Goal: Information Seeking & Learning: Learn about a topic

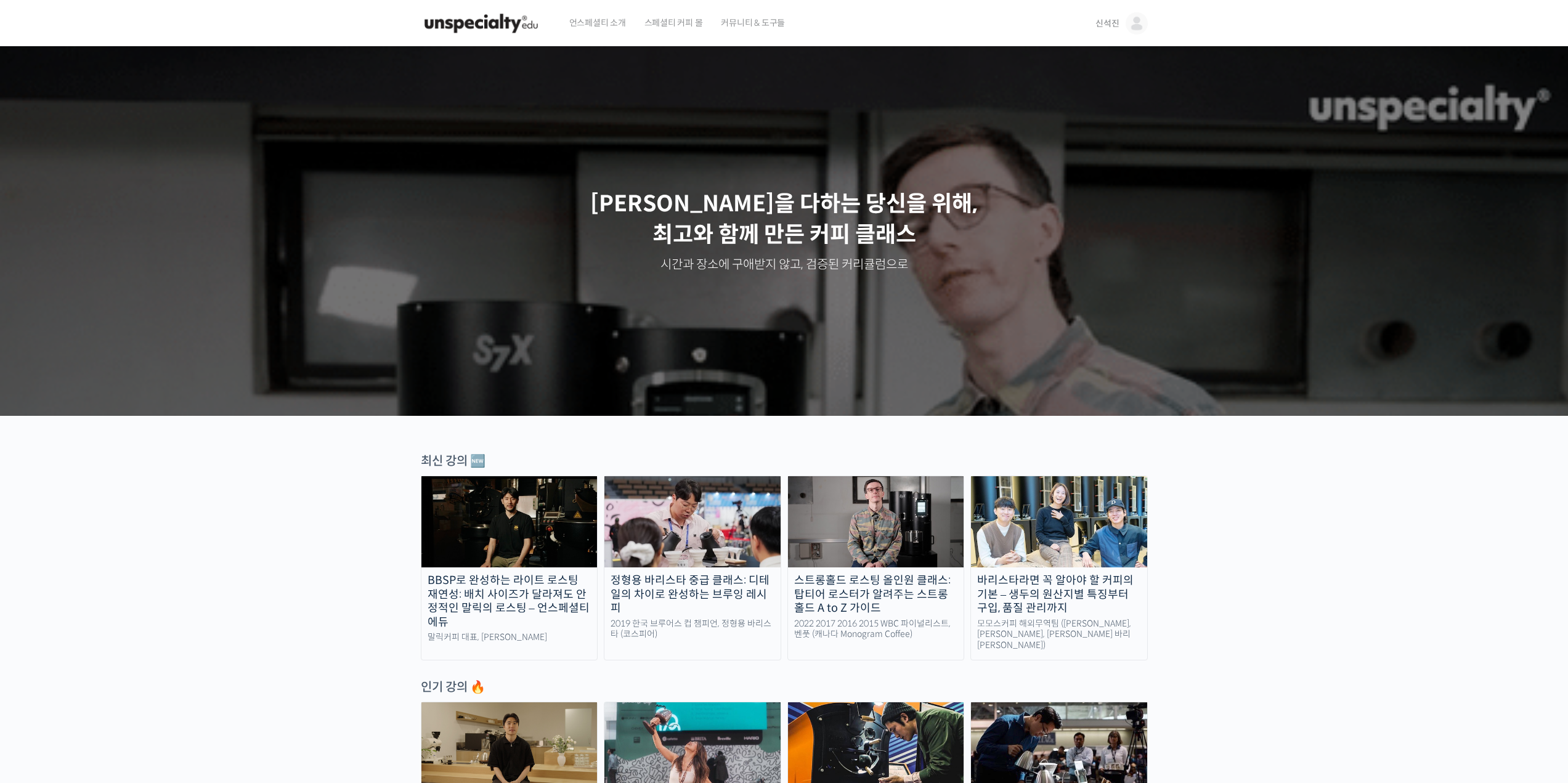
click at [431, 460] on div "최신 강의 🆕" at bounding box center [784, 461] width 727 height 17
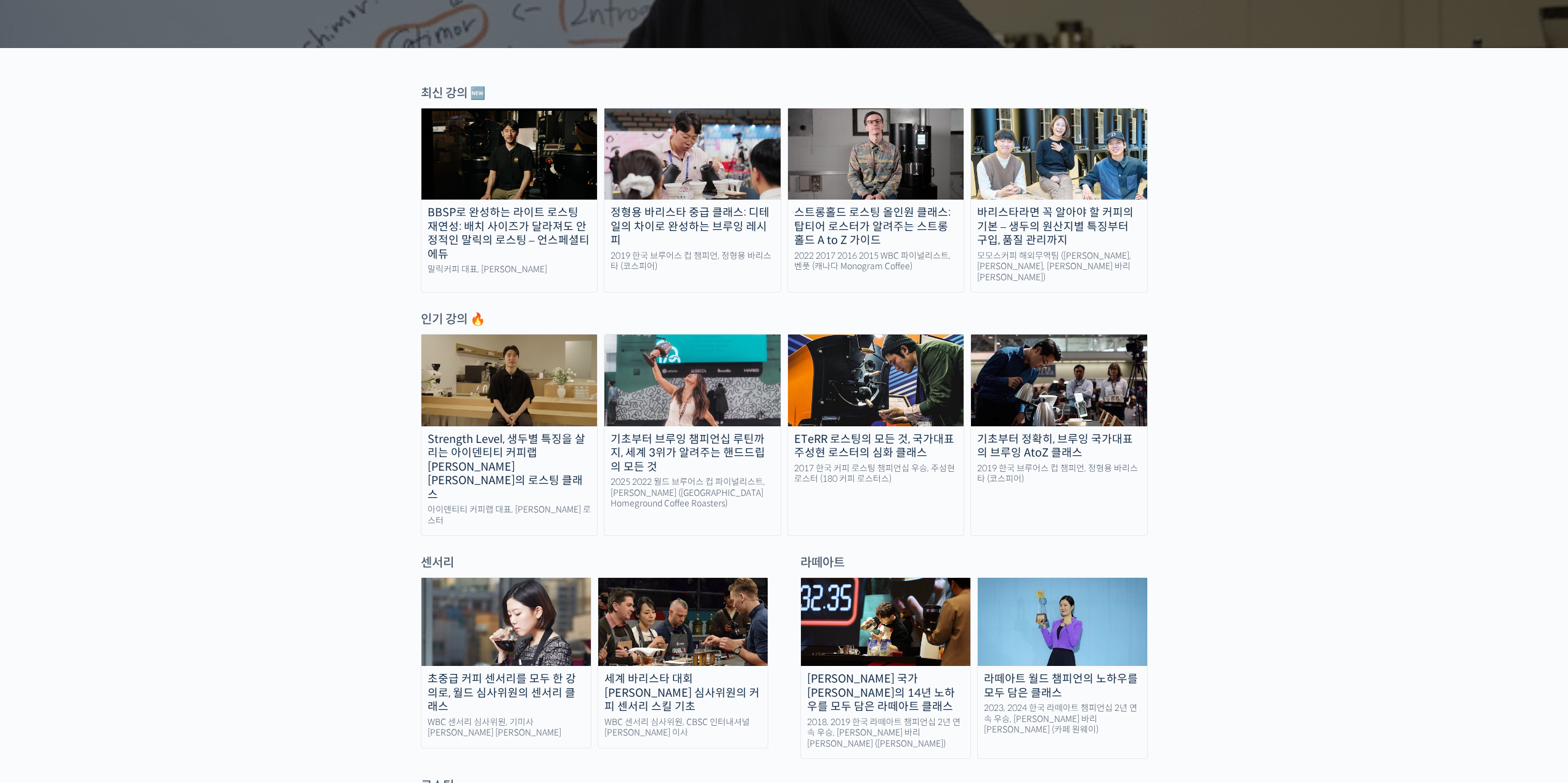
scroll to position [369, 0]
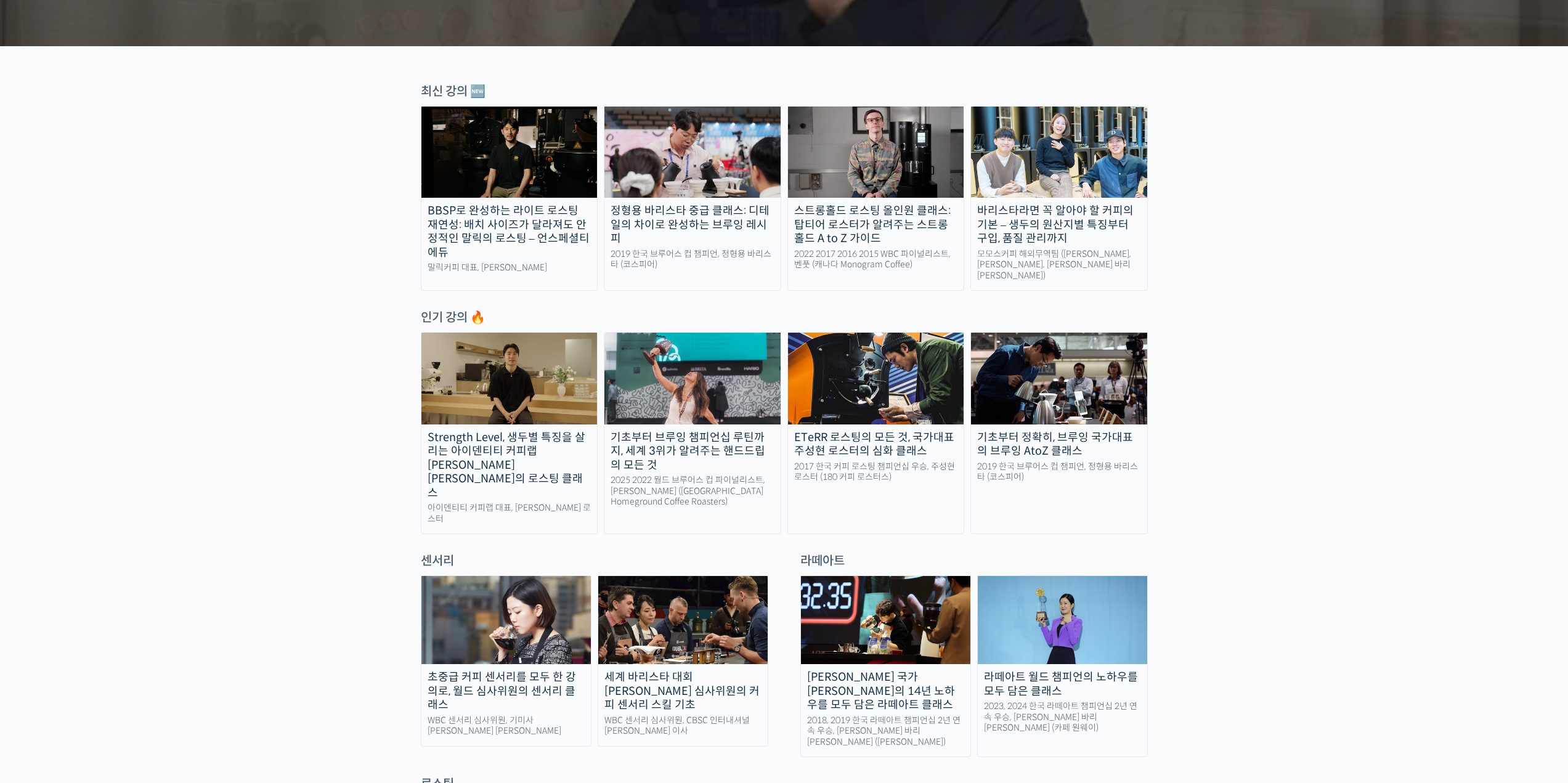
click at [1007, 509] on link "기초부터 정확히, 브루잉 국가대표의 브루잉 AtoZ 클래스 2019 한국 브루어스 컵 챔피언, 정형용 바리스타 (코스피어)" at bounding box center [1059, 433] width 177 height 202
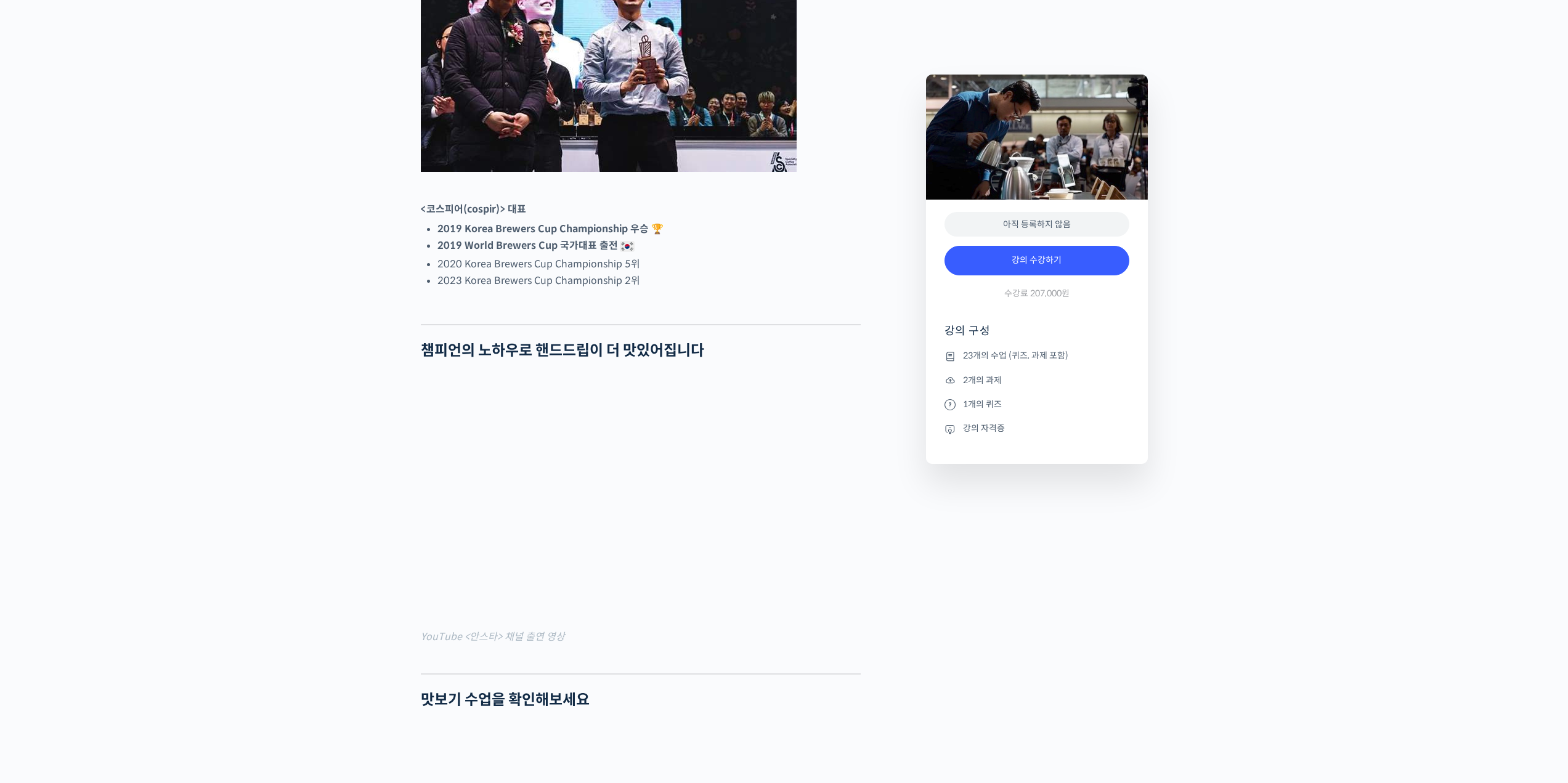
scroll to position [678, 0]
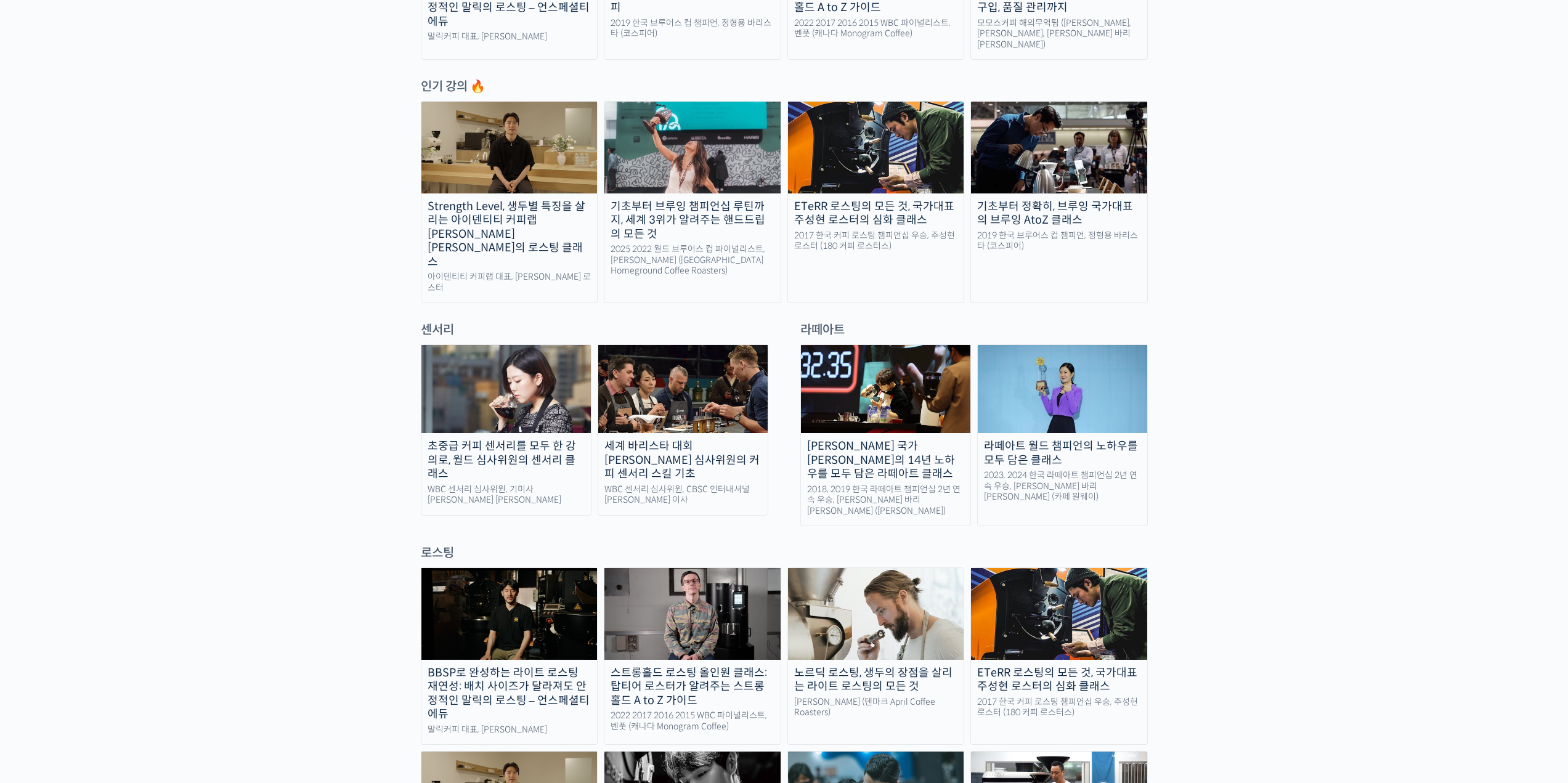
scroll to position [616, 0]
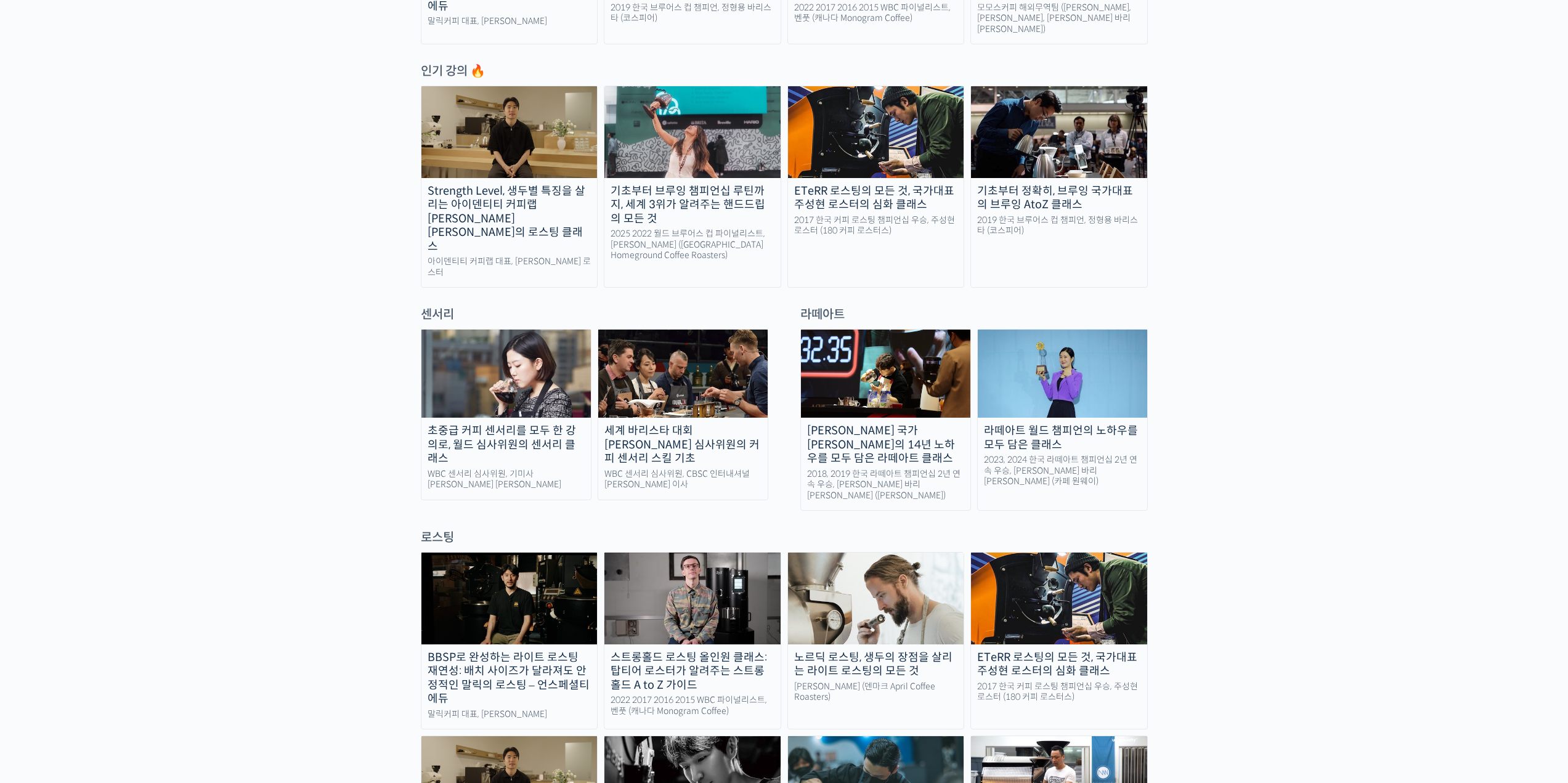
click at [516, 454] on link "초중급 커피 센서리를 모두 한 강의로, 월드 심사위원의 센서리 클래스 WBC 센서리 심사위원, 기미사 [PERSON_NAME] [PERSON_…" at bounding box center [505, 414] width 170 height 171
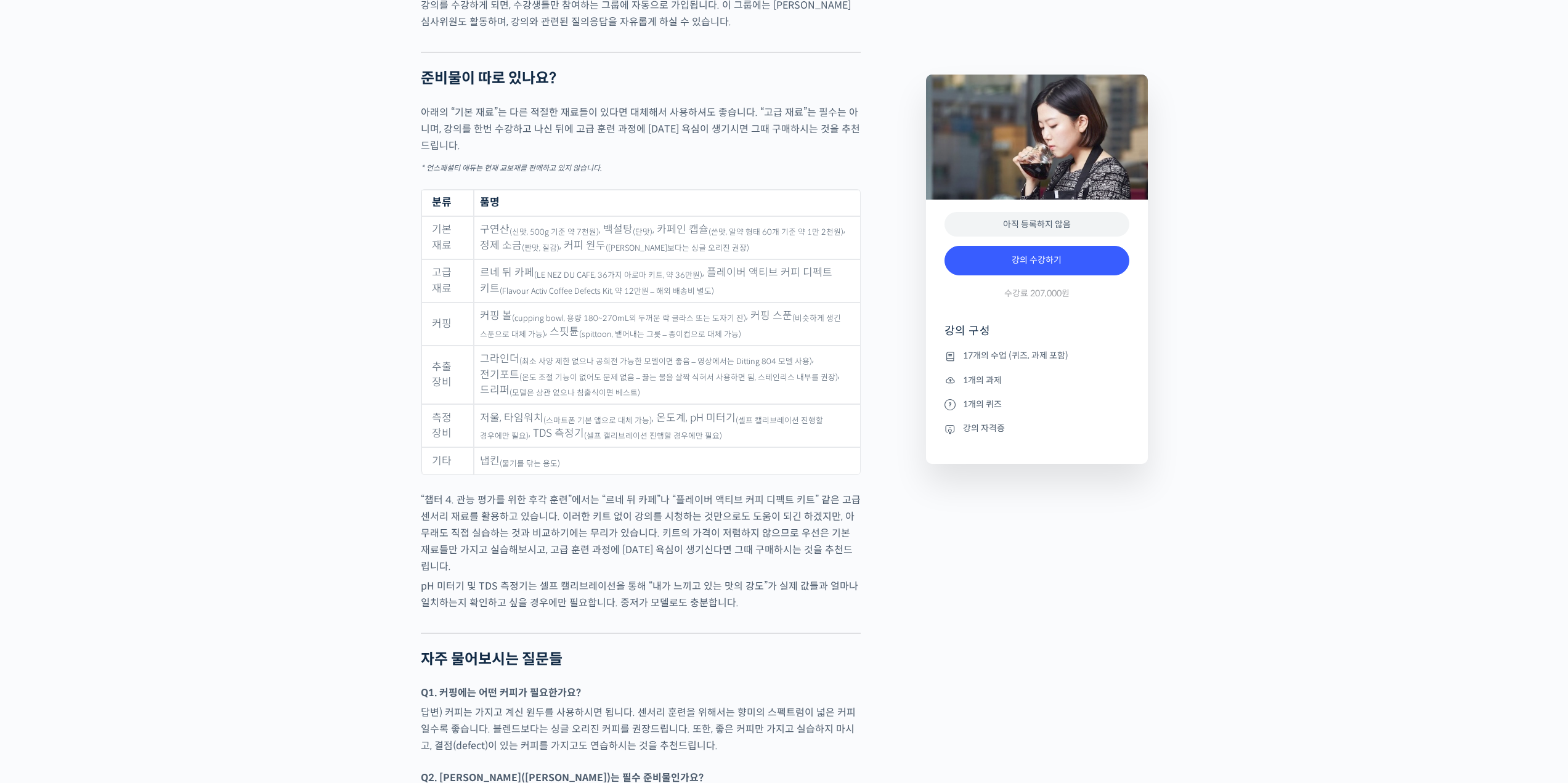
scroll to position [6037, 0]
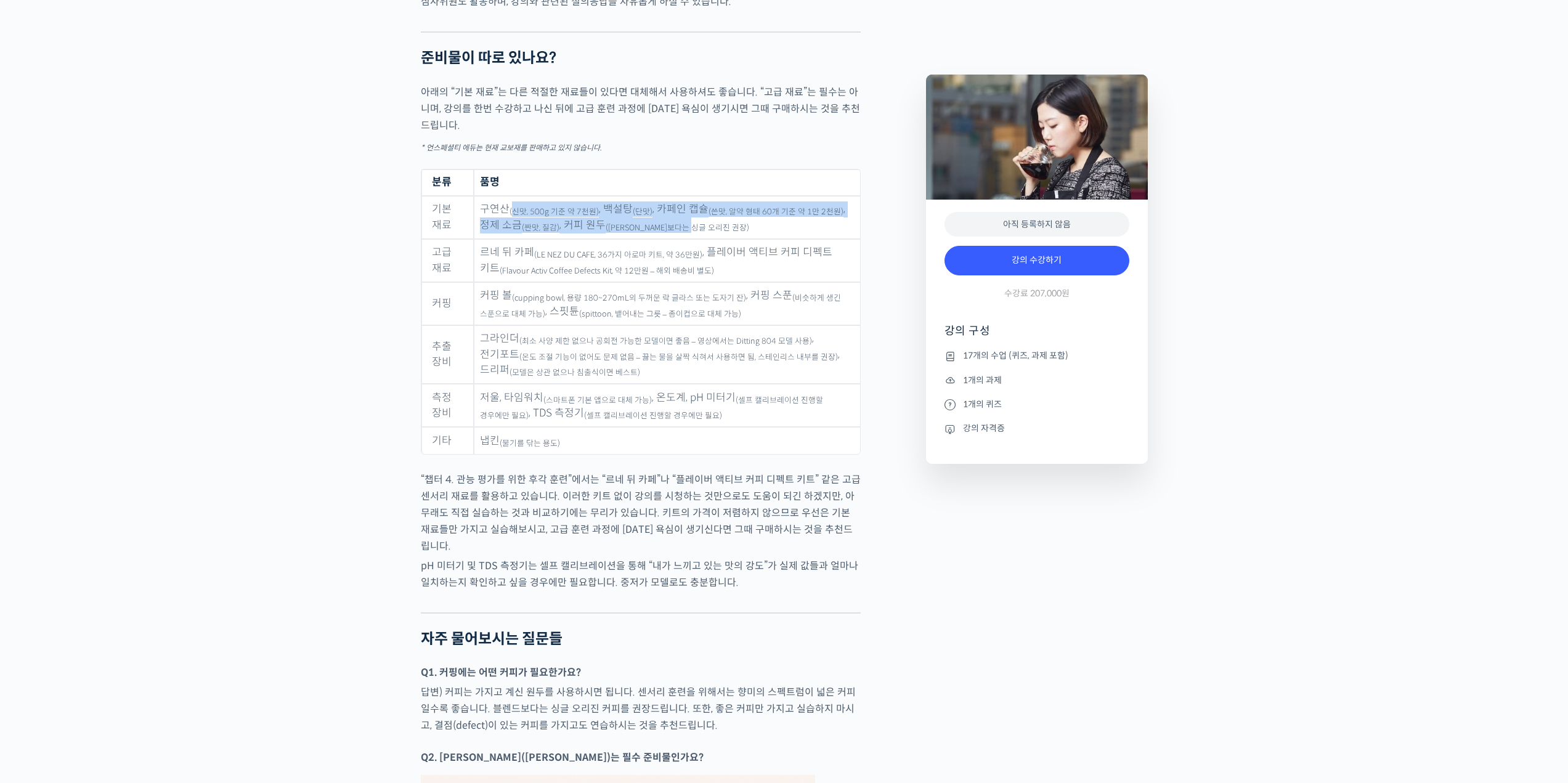
drag, startPoint x: 513, startPoint y: 215, endPoint x: 724, endPoint y: 245, distance: 213.1
click at [724, 239] on td "구연산 (신맛, 500g 기준 약 7천원) , 백설탕 (단맛) , 카페인 캡슐 (쓴맛, 알약 형태 60개 기준 약 1만 2천원) , 정제 소금…" at bounding box center [666, 218] width 385 height 43
click at [697, 278] on td "르네 뒤 카페 (LE NEZ DU CAFE, 36가지 아로마 키트, 약 36만원) , 플레이버 액티브 커피 디펙트 키트 (Flavour Act…" at bounding box center [666, 261] width 385 height 43
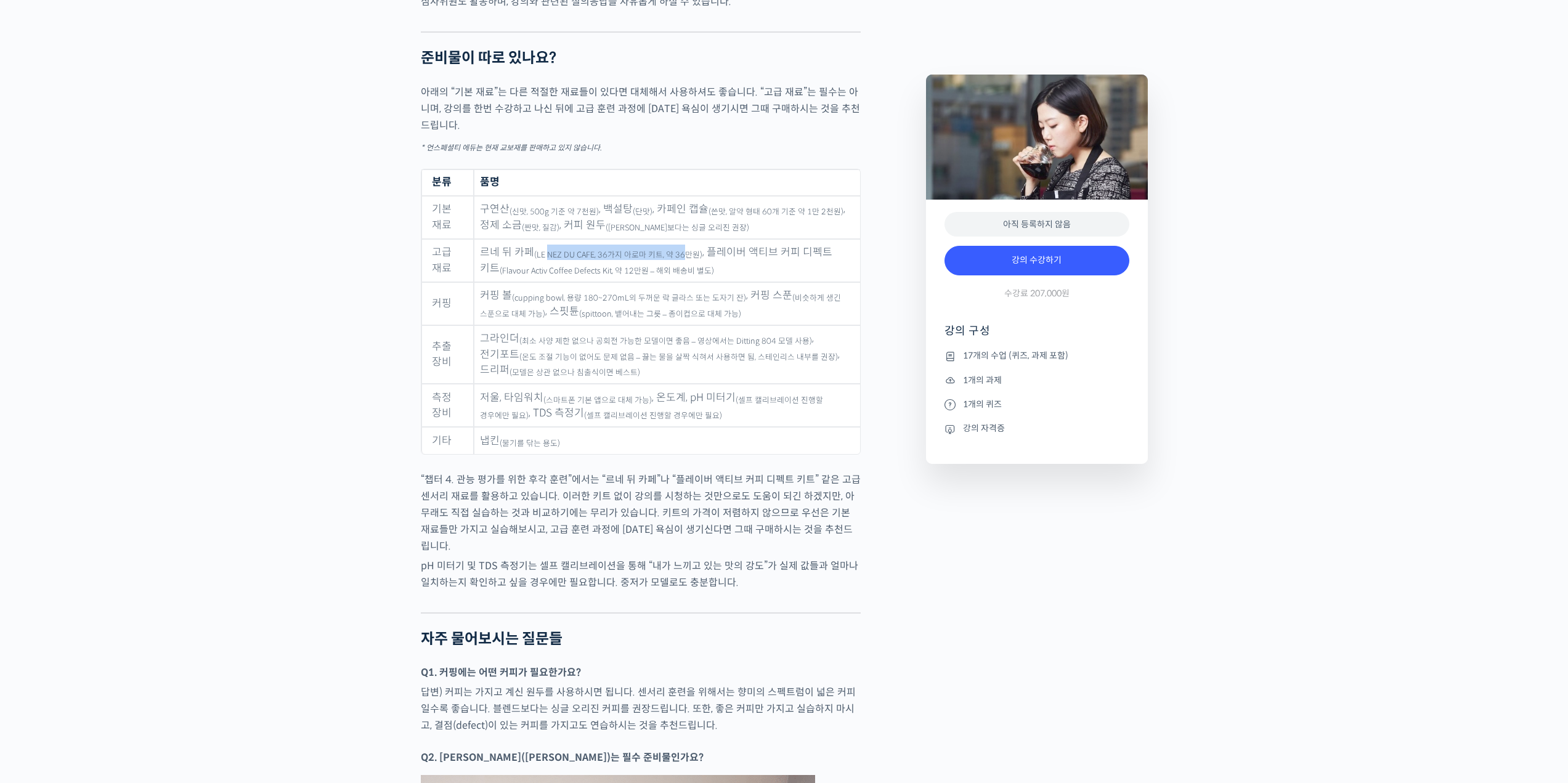
drag, startPoint x: 548, startPoint y: 268, endPoint x: 681, endPoint y: 270, distance: 133.0
click at [681, 260] on sub "(LE NEZ DU CAFE, 36가지 아로마 키트, 약 36만원)" at bounding box center [618, 255] width 168 height 10
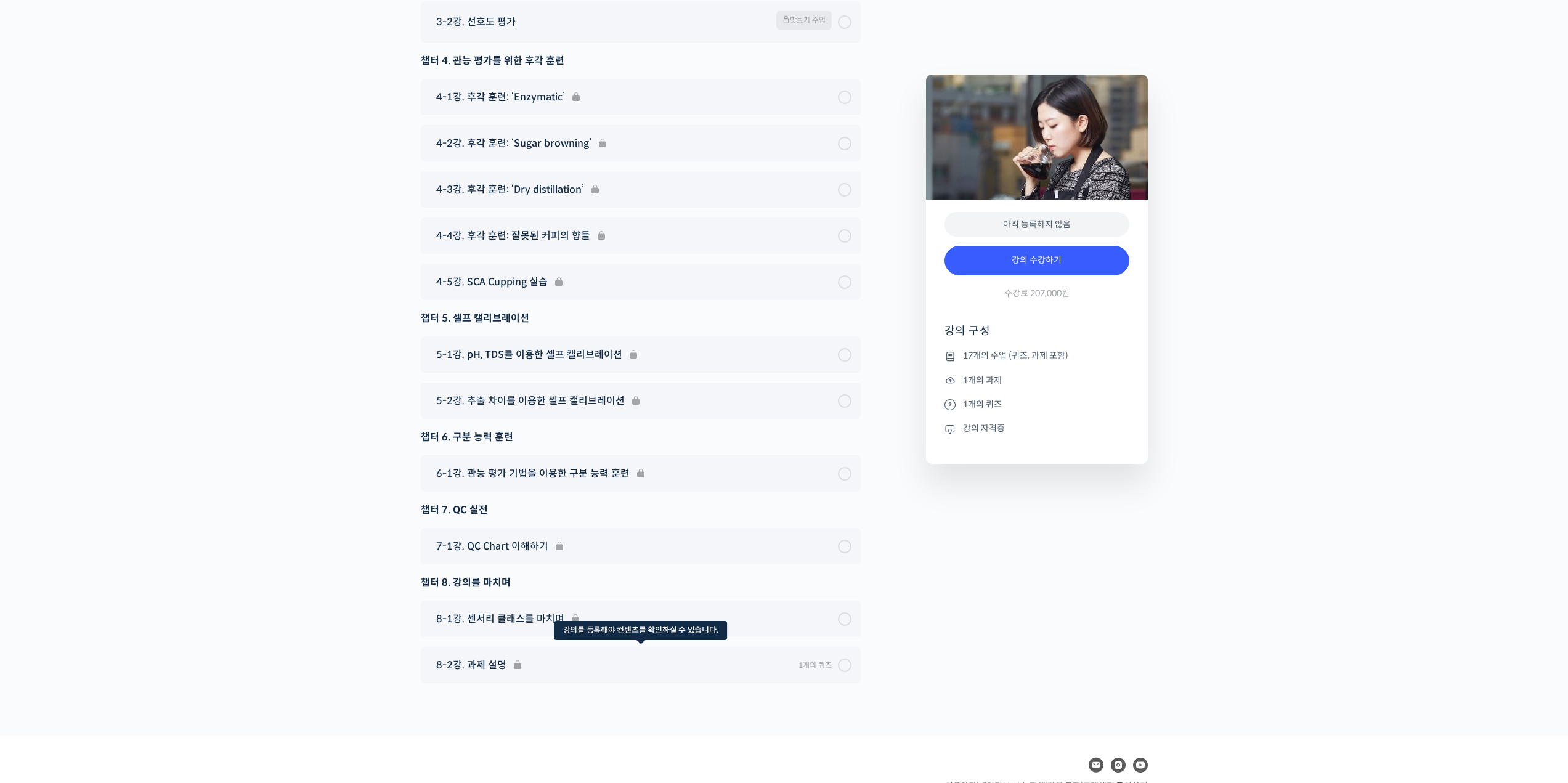
scroll to position [8316, 0]
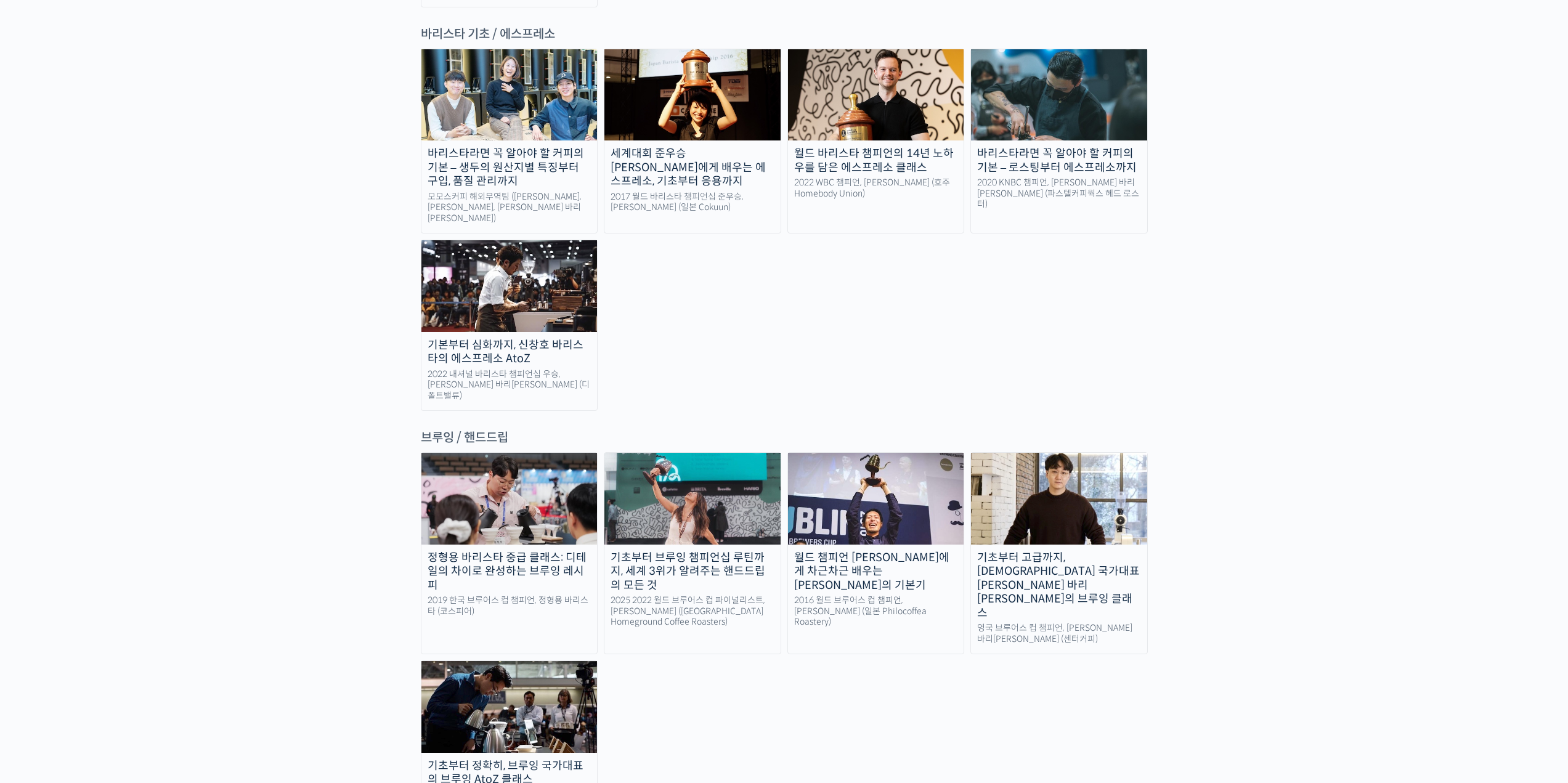
scroll to position [1726, 0]
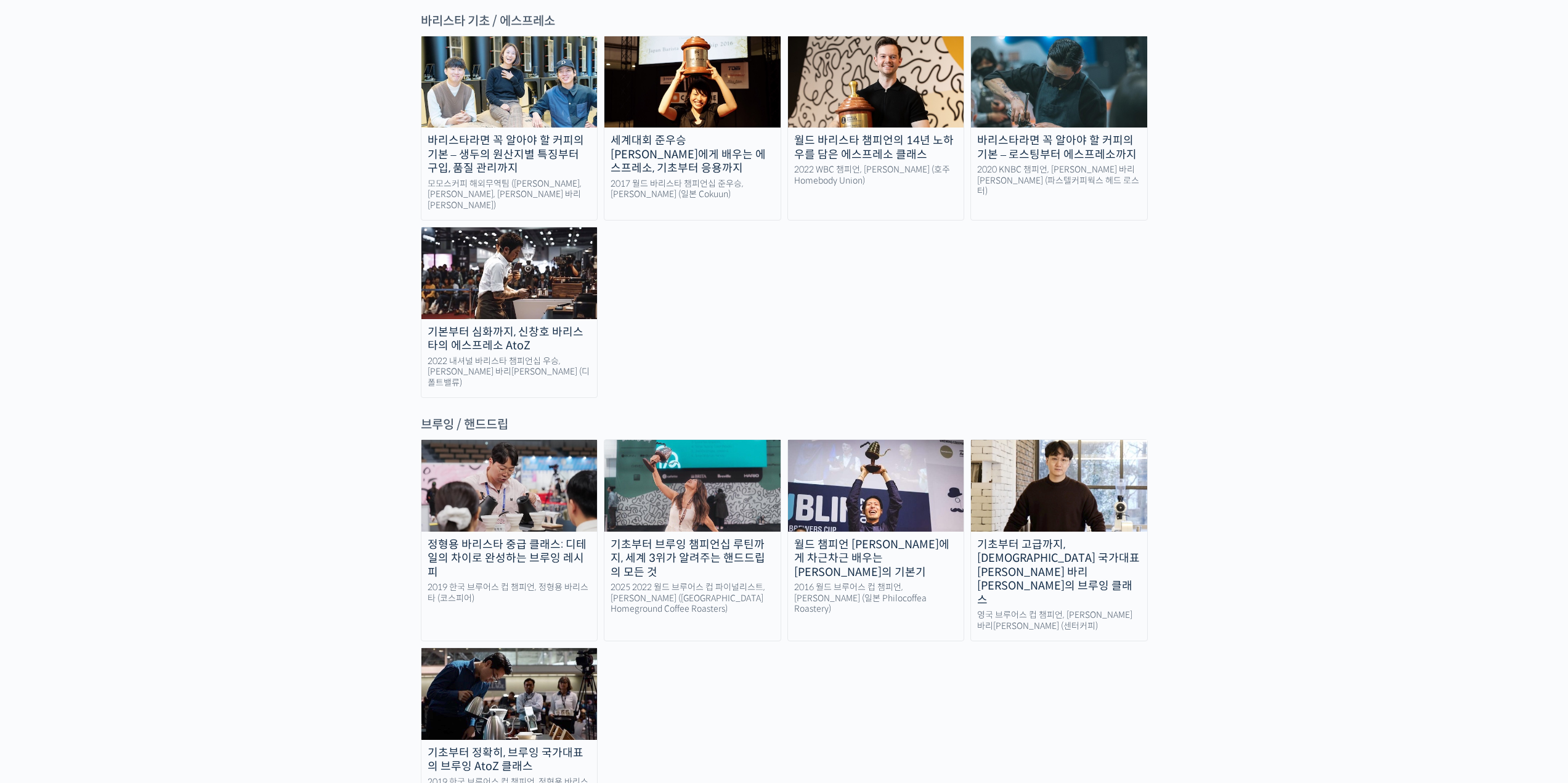
click at [777, 623] on div "정형용 바리스타 중급 클래스: 디테일의 차이로 완성하는 브루잉 레시피 2019 한국 브루어스 컵 챔피언, 정형용 바리스타 (코스피어) 기초부터…" at bounding box center [784, 623] width 727 height 368
click at [902, 538] on div "월드 챔피언 [PERSON_NAME]에게 차근차근 배우는 [PERSON_NAME]의 기본기" at bounding box center [876, 559] width 176 height 42
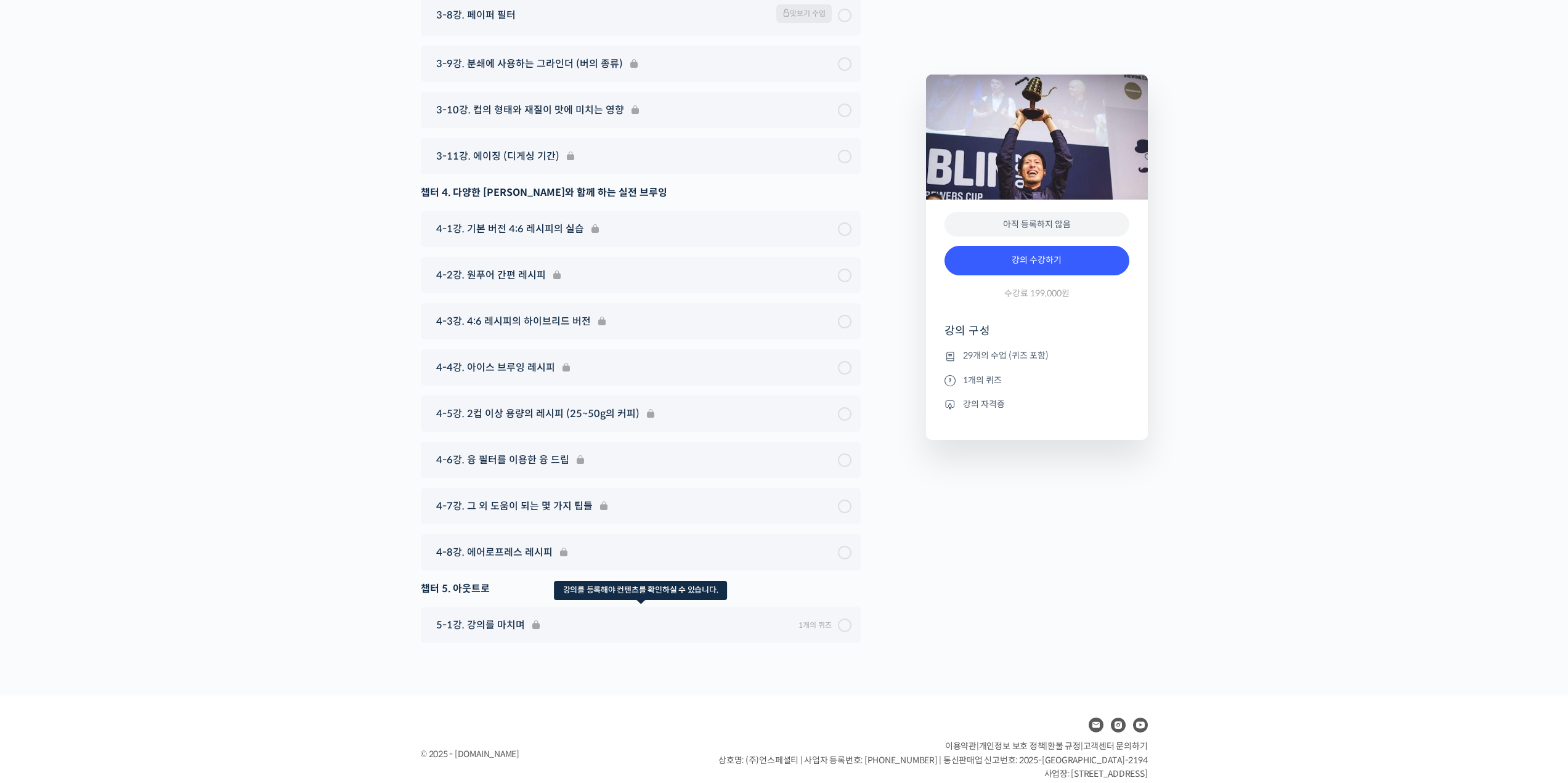
scroll to position [6089, 0]
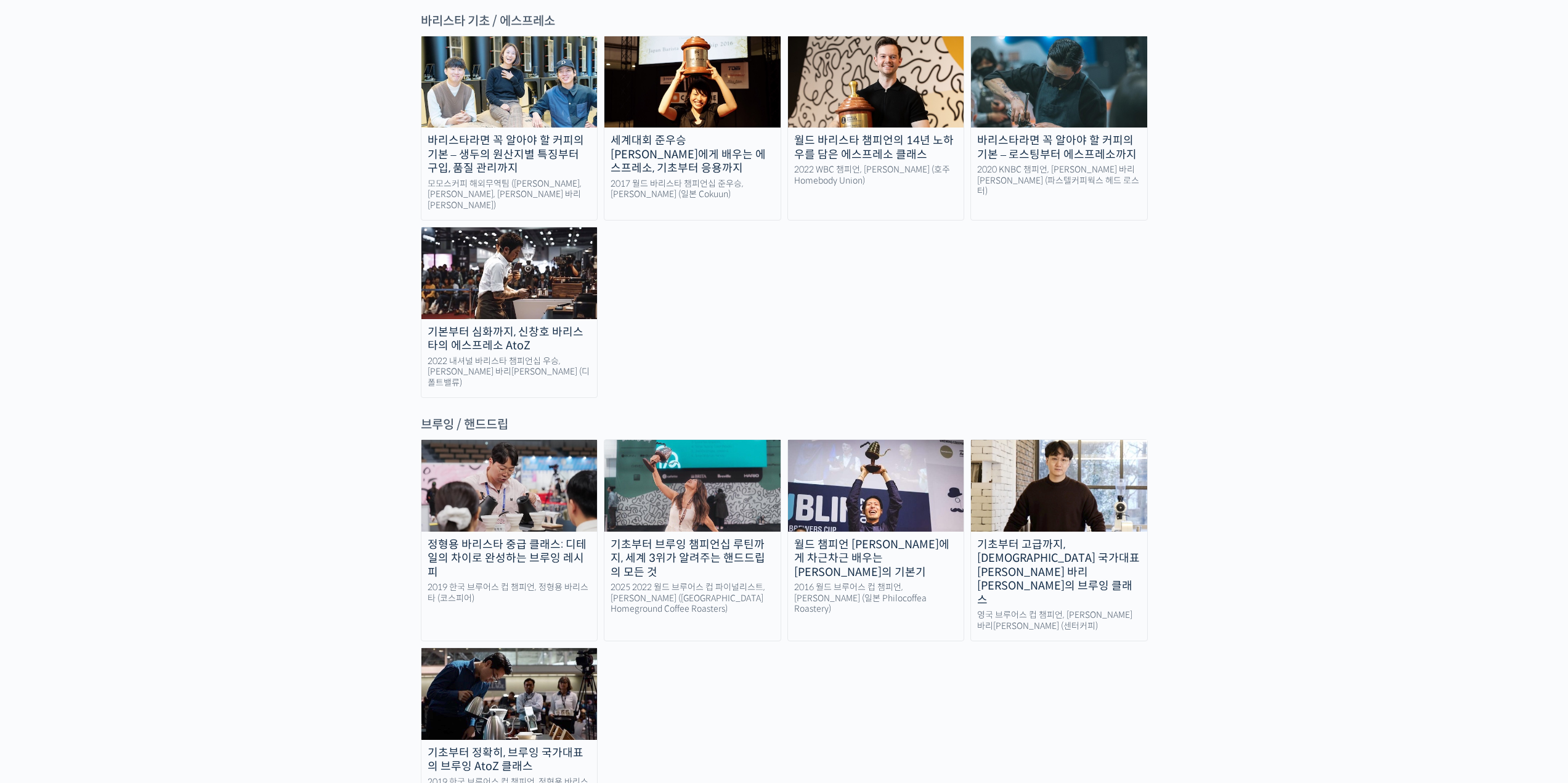
click at [964, 630] on div "정형용 바리스타 중급 클래스: 디테일의 차이로 완성하는 브루잉 레시피 2019 한국 브루어스 컵 챔피언, 정형용 바리스타 (코스피어) 기초부터…" at bounding box center [784, 623] width 727 height 368
click at [1044, 610] on div "영국 브루어스 컵 챔피언, 박상호 바리스타 (센터커피)" at bounding box center [1059, 621] width 176 height 22
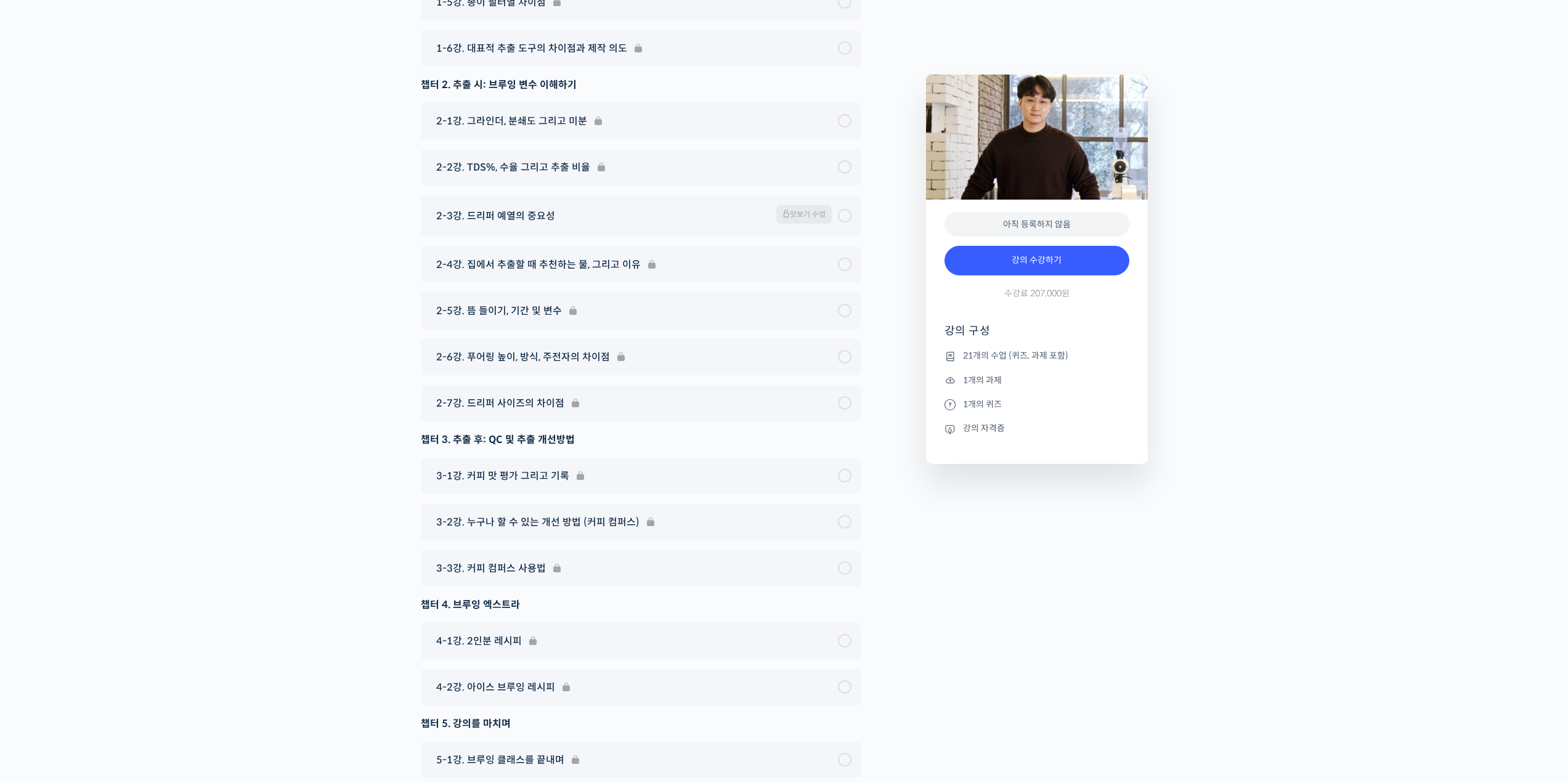
scroll to position [6344, 0]
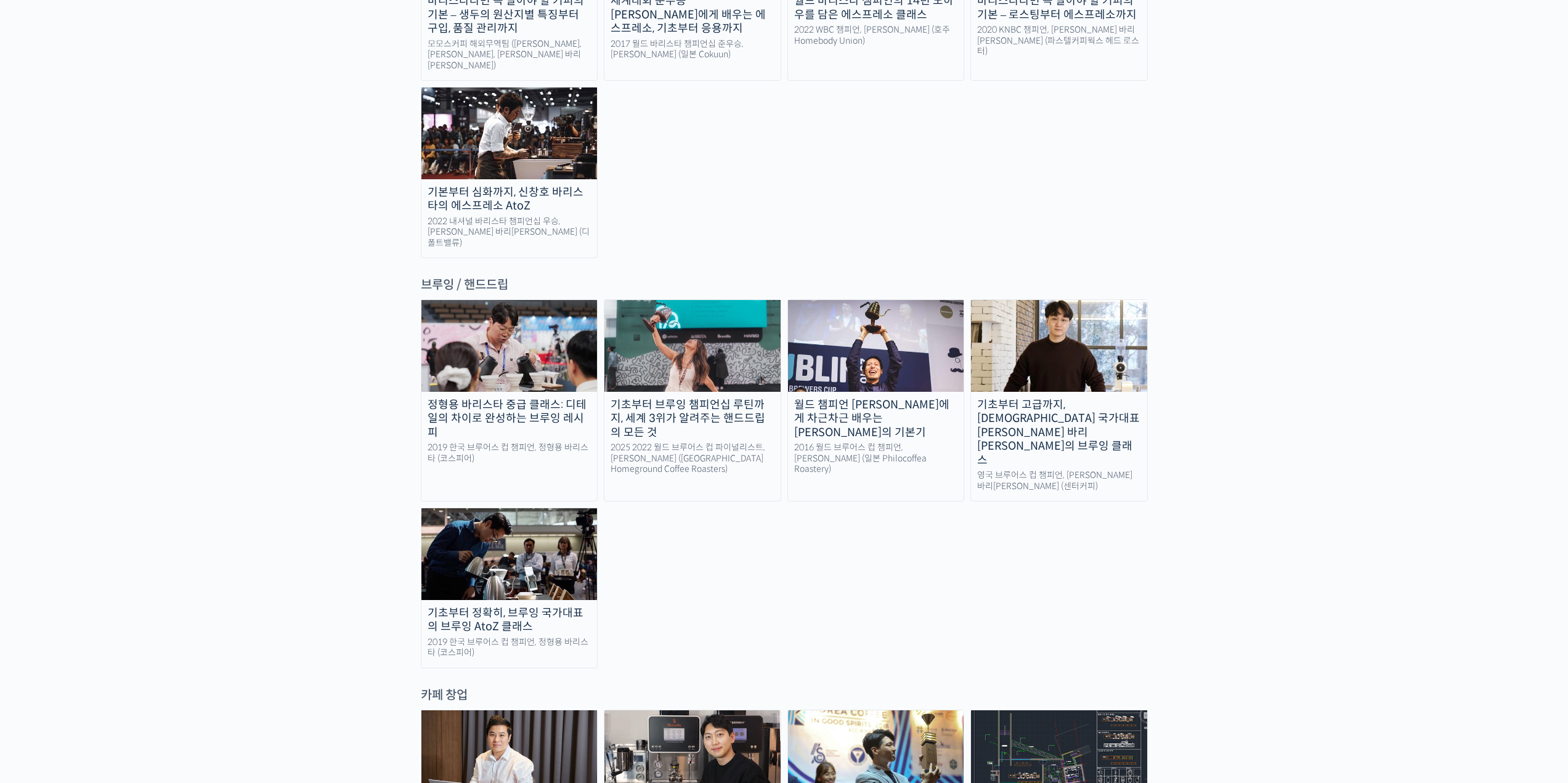
scroll to position [1911, 0]
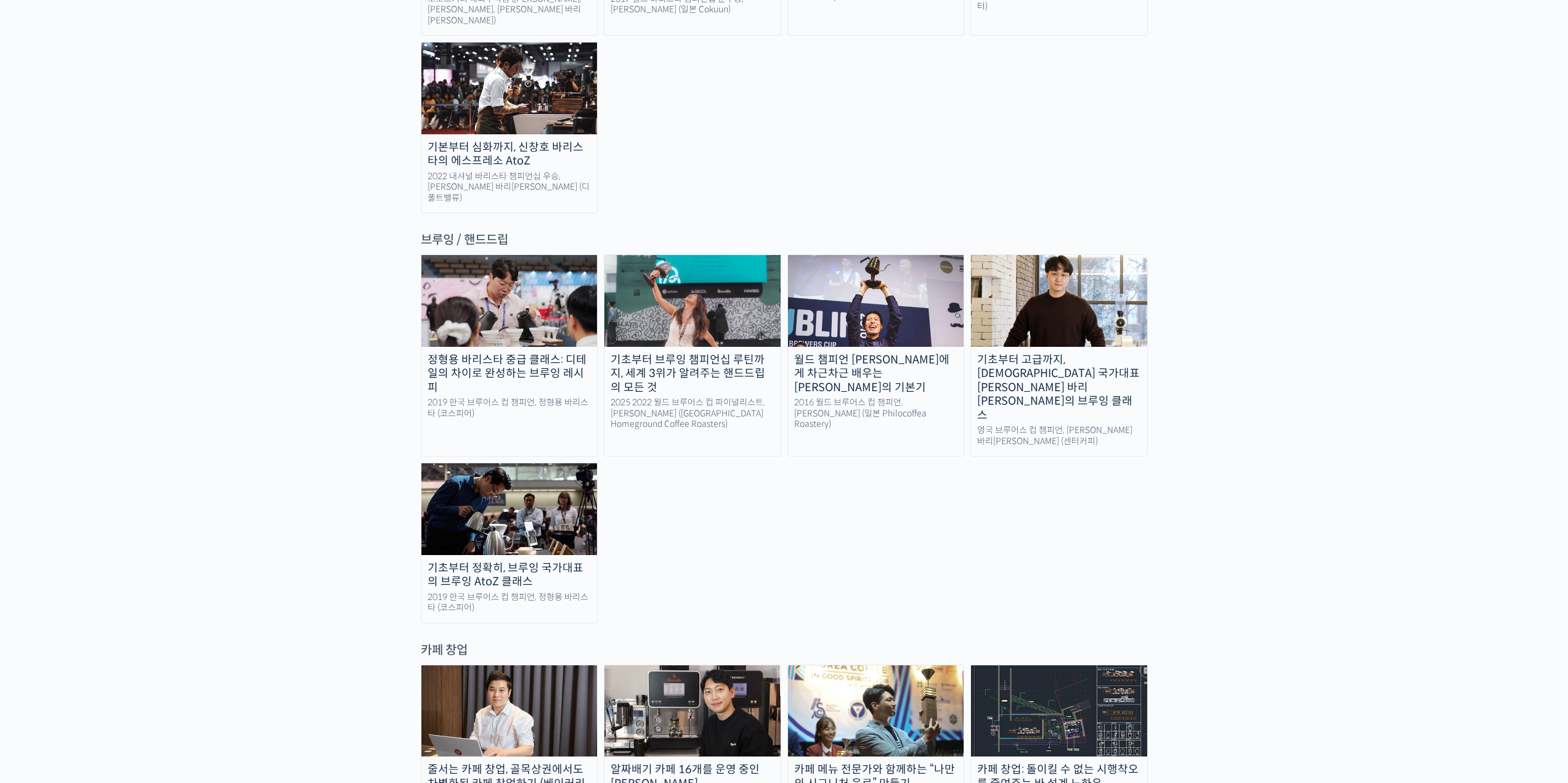
click at [473, 463] on img at bounding box center [509, 509] width 176 height 91
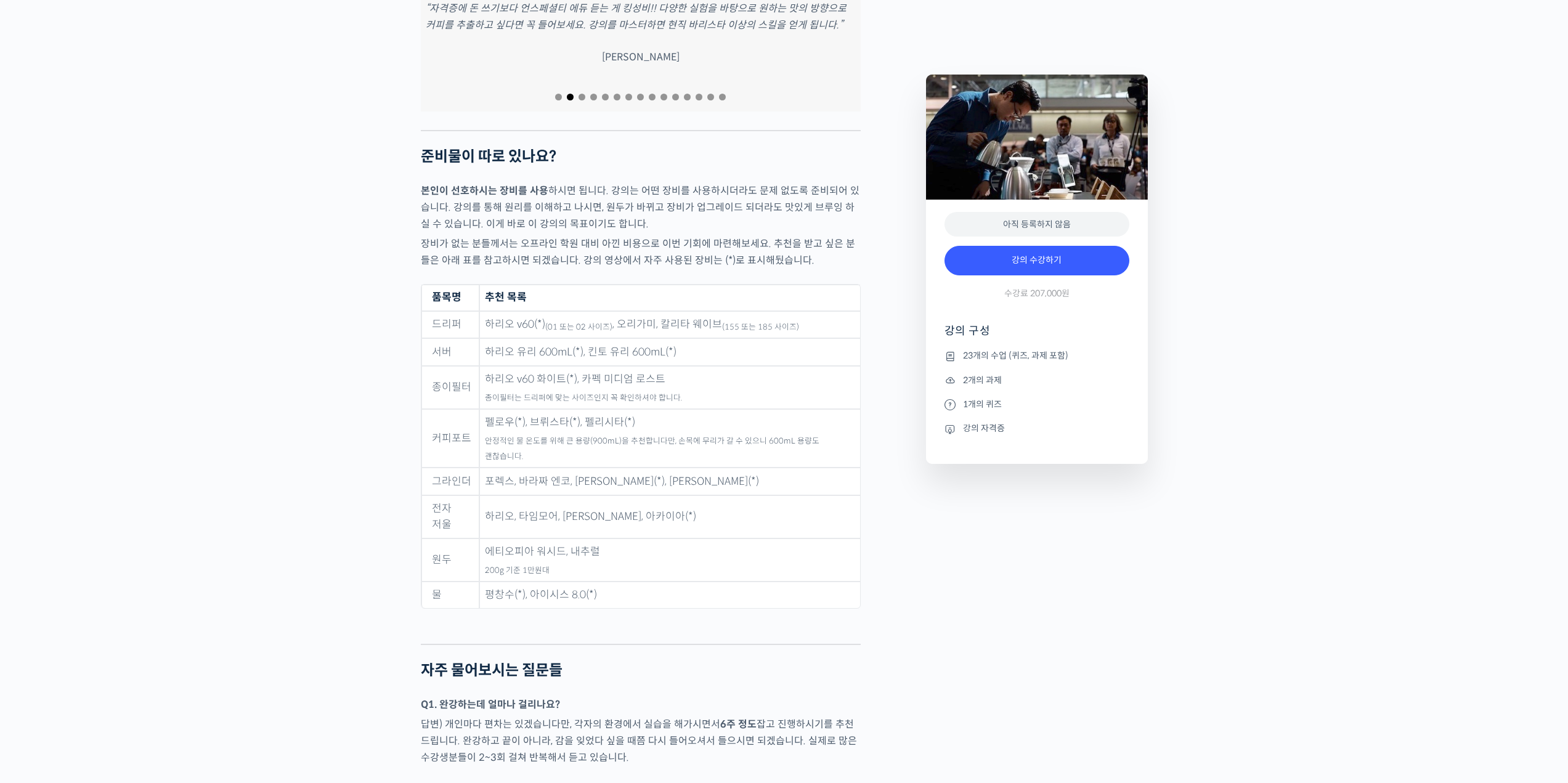
scroll to position [5729, 0]
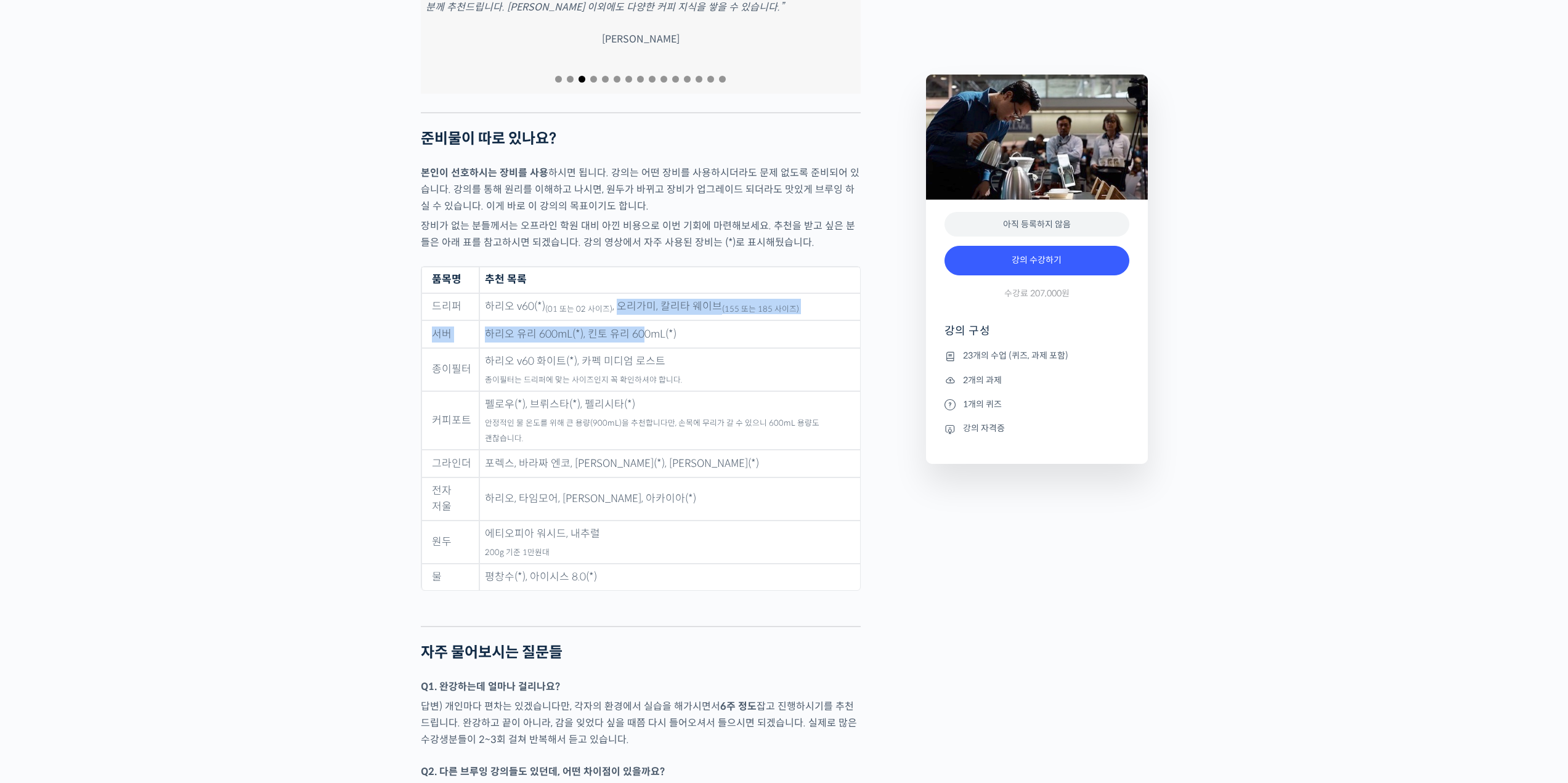
drag, startPoint x: 618, startPoint y: 300, endPoint x: 641, endPoint y: 318, distance: 29.2
click at [641, 318] on tbody "드리퍼 하리오 v60(*) (01 또는 02 사이즈) , 오리가미, 칼리타 웨이브 (155 또는 185 사이즈) 서버 하리오 유리 600mL(…" at bounding box center [640, 442] width 438 height 297
click at [641, 320] on td "하리오 유리 600mL(*), 킨토 유리 600mL(*)" at bounding box center [669, 334] width 381 height 27
drag, startPoint x: 656, startPoint y: 331, endPoint x: 659, endPoint y: 359, distance: 28.2
click at [658, 359] on tbody "드리퍼 하리오 v60(*) (01 또는 02 사이즈) , 오리가미, 칼리타 웨이브 (155 또는 185 사이즈) 서버 하리오 유리 600mL(…" at bounding box center [640, 442] width 438 height 297
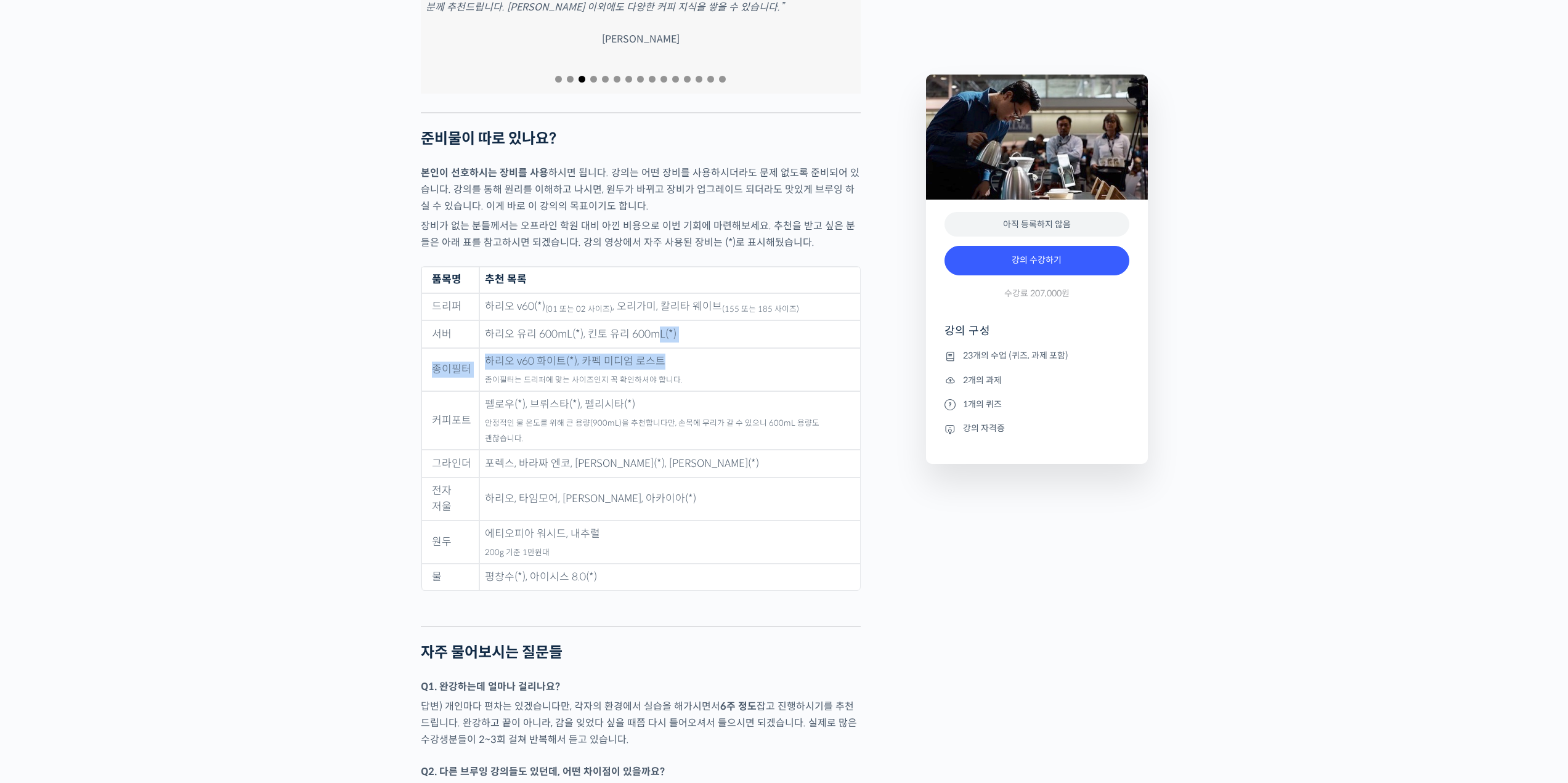
click at [659, 359] on td "하리오 v60 화이트(*), 카펙 미디엄 로스트 종이필터는 드리퍼에 맞는 사이즈인지 꼭 확인하셔야 합니다." at bounding box center [669, 369] width 381 height 43
drag, startPoint x: 712, startPoint y: 365, endPoint x: 583, endPoint y: 363, distance: 129.0
click at [583, 363] on td "하리오 v60 화이트(*), 카펙 미디엄 로스트 종이필터는 드리퍼에 맞는 사이즈인지 꼭 확인하셔야 합니다." at bounding box center [669, 369] width 381 height 43
drag, startPoint x: 623, startPoint y: 355, endPoint x: 629, endPoint y: 373, distance: 19.0
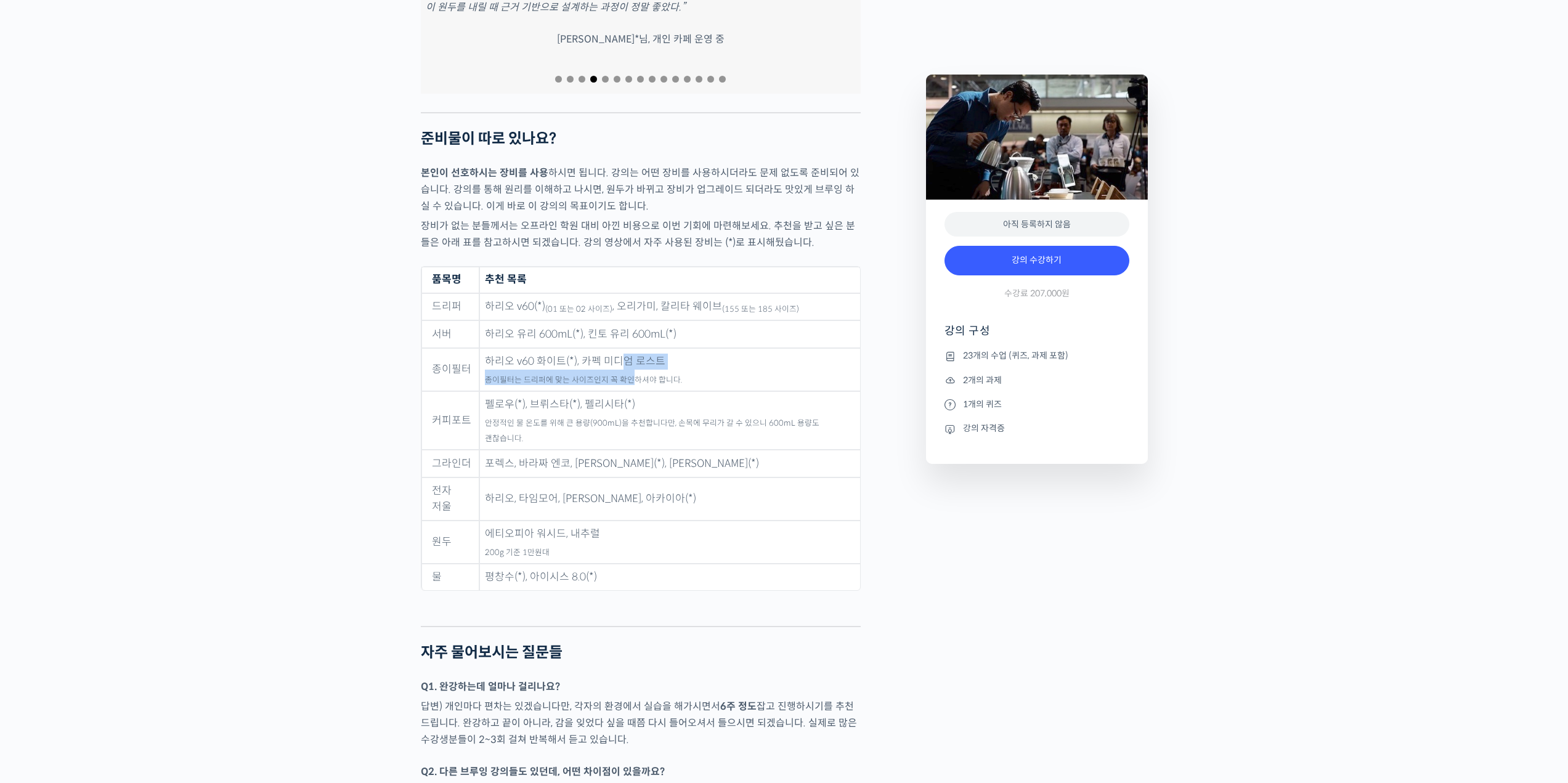
click at [629, 373] on td "하리오 v60 화이트(*), 카펙 미디엄 로스트 종이필터는 드리퍼에 맞는 사이즈인지 꼭 확인하셔야 합니다." at bounding box center [669, 369] width 381 height 43
click at [629, 375] on sub "종이필터는 드리퍼에 맞는 사이즈인지 꼭 확인하셔야 합니다." at bounding box center [583, 380] width 197 height 10
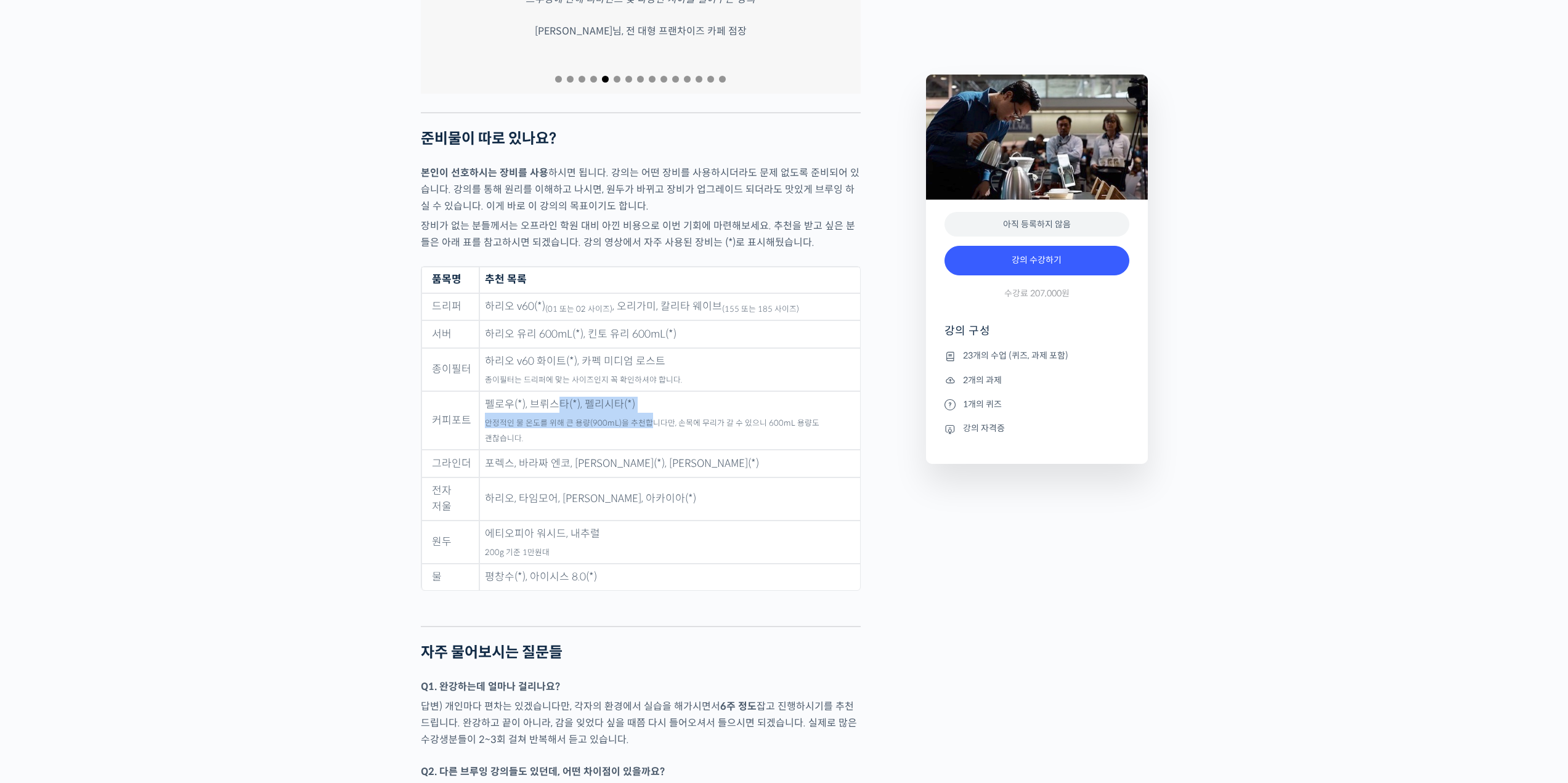
drag, startPoint x: 645, startPoint y: 407, endPoint x: 556, endPoint y: 406, distance: 89.0
click at [557, 406] on td "펠로우(*), 브뤼스타(*), 펠리시타(*) 안정적인 물 온도를 위해 큰 용량(900mL)을 추천합니다만, 손목에 무리가 갈 수 있으니 600…" at bounding box center [669, 421] width 381 height 59
click at [556, 406] on td "펠로우(*), 브뤼스타(*), 펠리시타(*) 안정적인 물 온도를 위해 큰 용량(900mL)을 추천합니다만, 손목에 무리가 갈 수 있으니 600…" at bounding box center [669, 421] width 381 height 59
drag, startPoint x: 553, startPoint y: 432, endPoint x: 589, endPoint y: 440, distance: 36.9
click at [589, 450] on td "포렉스, 바라짜 엔코, 코만단테(*), 펠로우 오드(*)" at bounding box center [669, 463] width 381 height 27
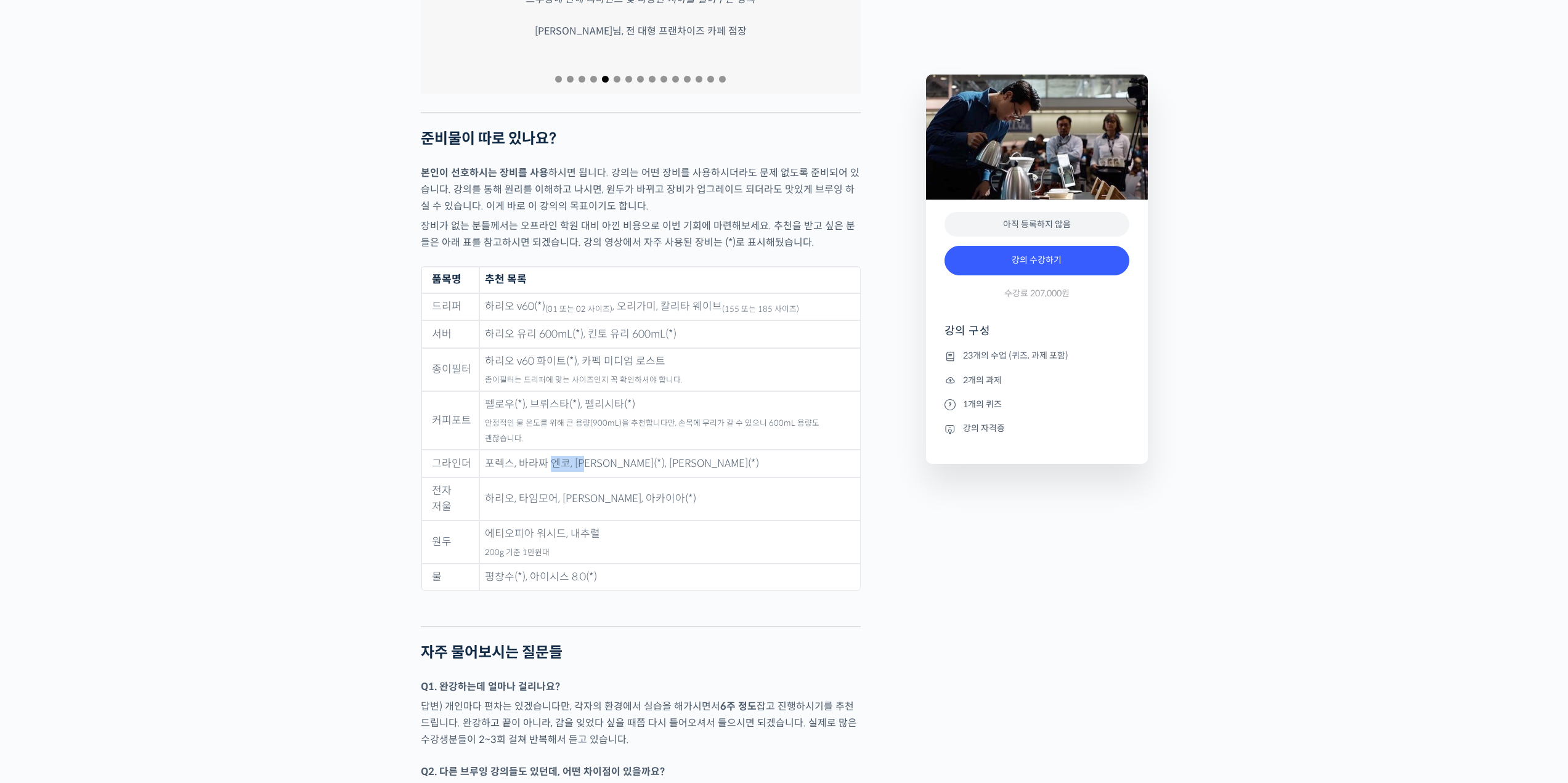
click at [590, 450] on td "포렉스, 바라짜 엔코, 코만단테(*), 펠로우 오드(*)" at bounding box center [669, 463] width 381 height 27
click at [588, 450] on td "포렉스, 바라짜 엔코, 코만단테(*), 펠로우 오드(*)" at bounding box center [669, 463] width 381 height 27
click at [568, 450] on td "포렉스, 바라짜 엔코, 코만단테(*), 펠로우 오드(*)" at bounding box center [669, 463] width 381 height 27
drag, startPoint x: 588, startPoint y: 444, endPoint x: 631, endPoint y: 445, distance: 43.0
click at [631, 450] on td "포렉스, 바라짜 엔코, 코만단테(*), 펠로우 오드(*)" at bounding box center [669, 463] width 381 height 27
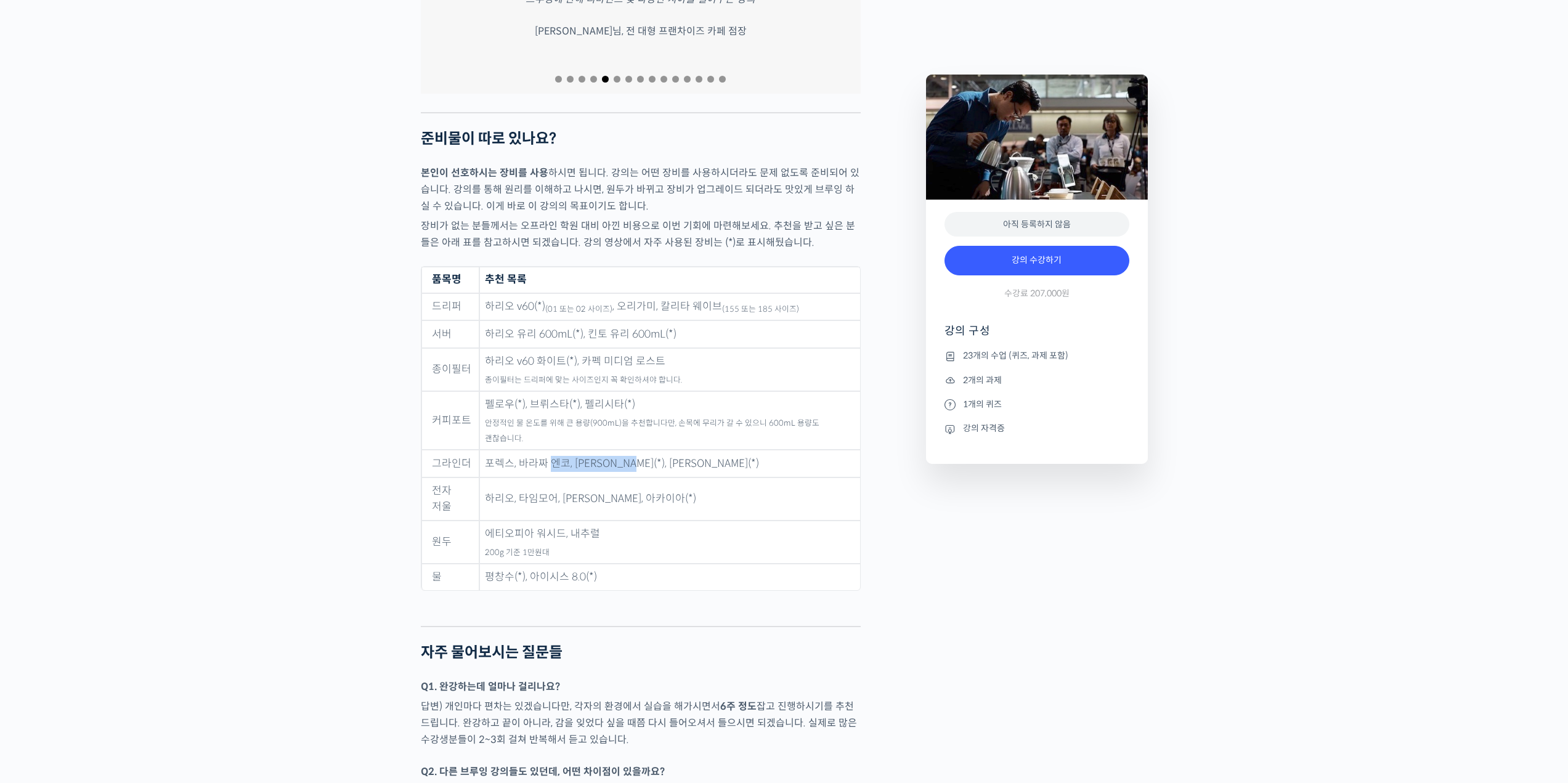
click at [631, 450] on td "포렉스, 바라짜 엔코, 코만단테(*), 펠로우 오드(*)" at bounding box center [669, 463] width 381 height 27
drag, startPoint x: 594, startPoint y: 441, endPoint x: 651, endPoint y: 446, distance: 57.2
click at [651, 450] on td "포렉스, 바라짜 엔코, 코만단테(*), 펠로우 오드(*)" at bounding box center [669, 463] width 381 height 27
click at [650, 450] on td "포렉스, 바라짜 엔코, 코만단테(*), 펠로우 오드(*)" at bounding box center [669, 463] width 381 height 27
drag, startPoint x: 638, startPoint y: 470, endPoint x: 572, endPoint y: 475, distance: 66.2
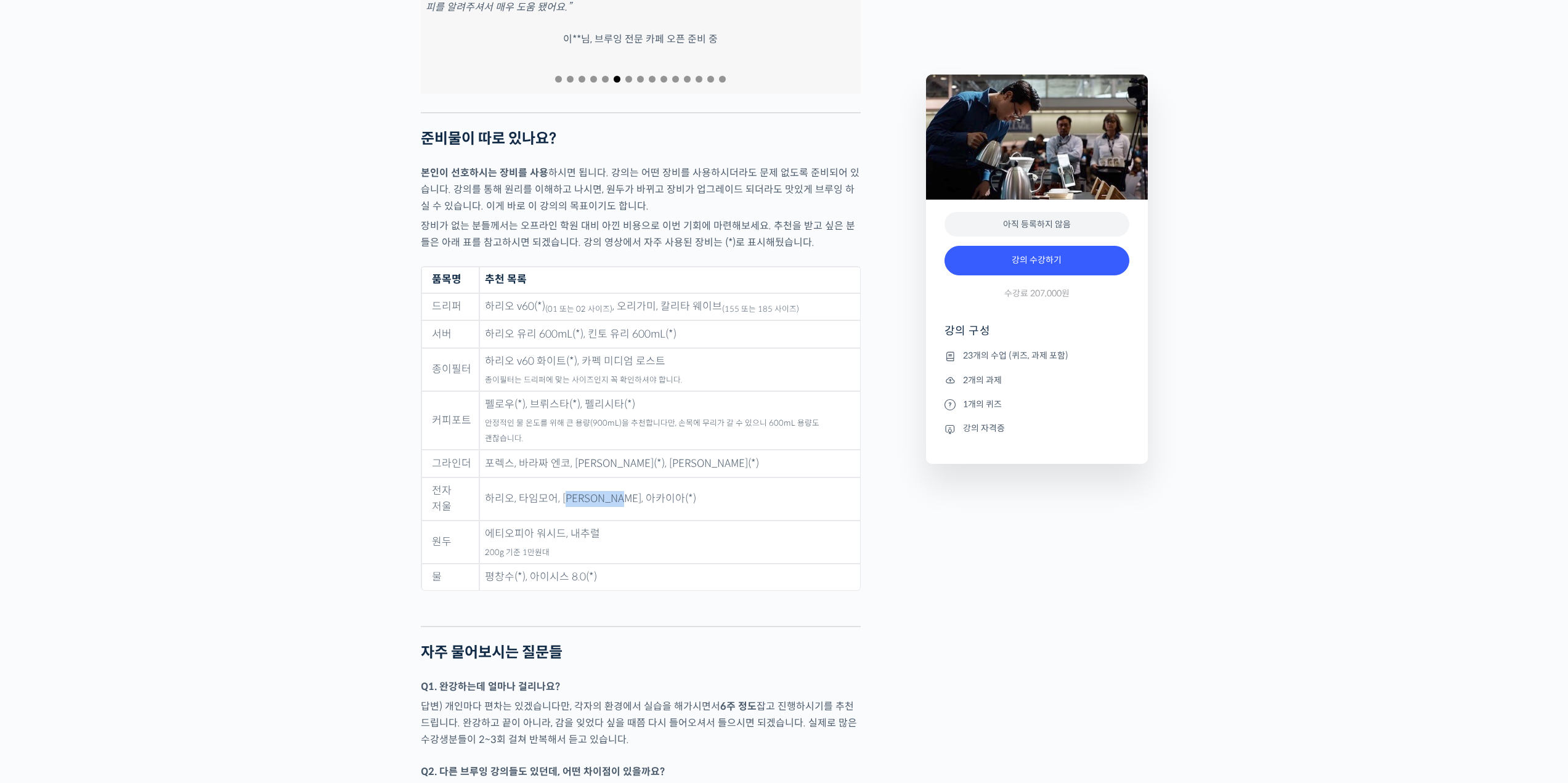
click at [573, 477] on td "하리오, 타임모어, 펠리시타, 아카이아(*)" at bounding box center [669, 499] width 381 height 43
click at [572, 477] on td "하리오, 타임모어, 펠리시타, 아카이아(*)" at bounding box center [669, 499] width 381 height 43
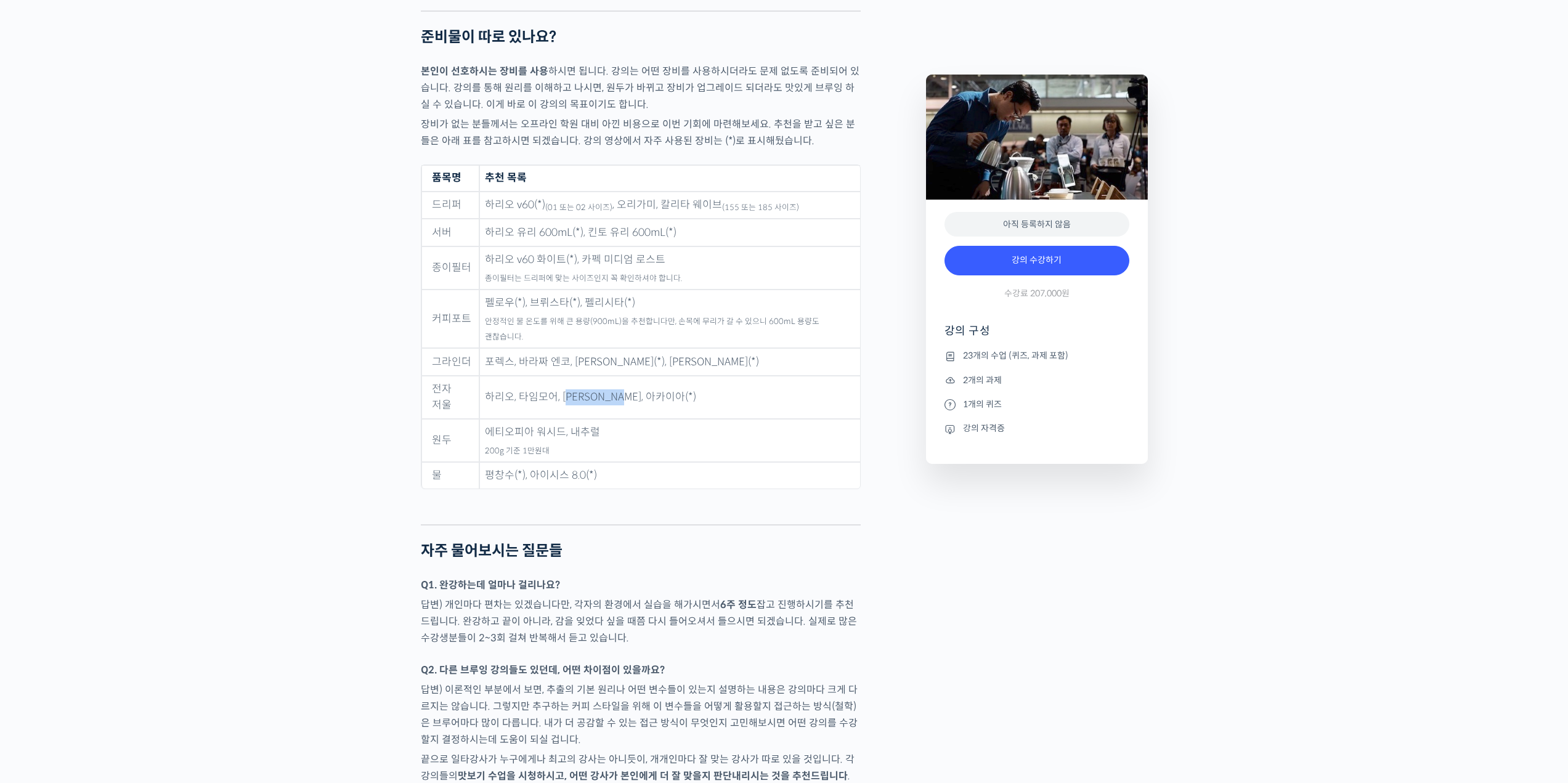
scroll to position [5852, 0]
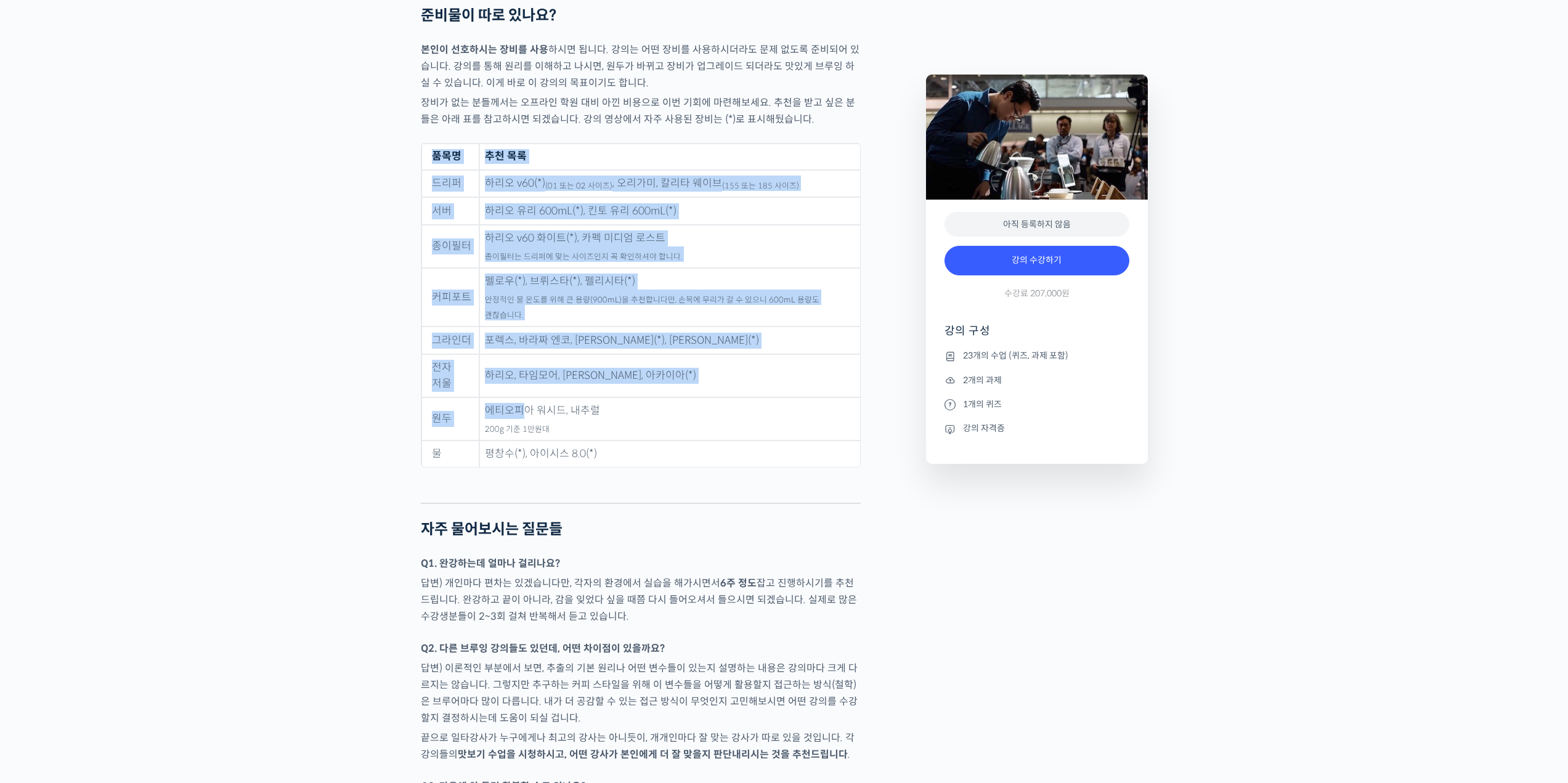
drag, startPoint x: 526, startPoint y: 380, endPoint x: 671, endPoint y: 445, distance: 158.9
click at [671, 445] on figure "품목명 추천 목록 드리퍼 하리오 v60(*) (01 또는 02 사이즈) , 오리가미, 칼리타 웨이브 (155 또는 185 사이즈) 서버 하리오…" at bounding box center [640, 314] width 440 height 342
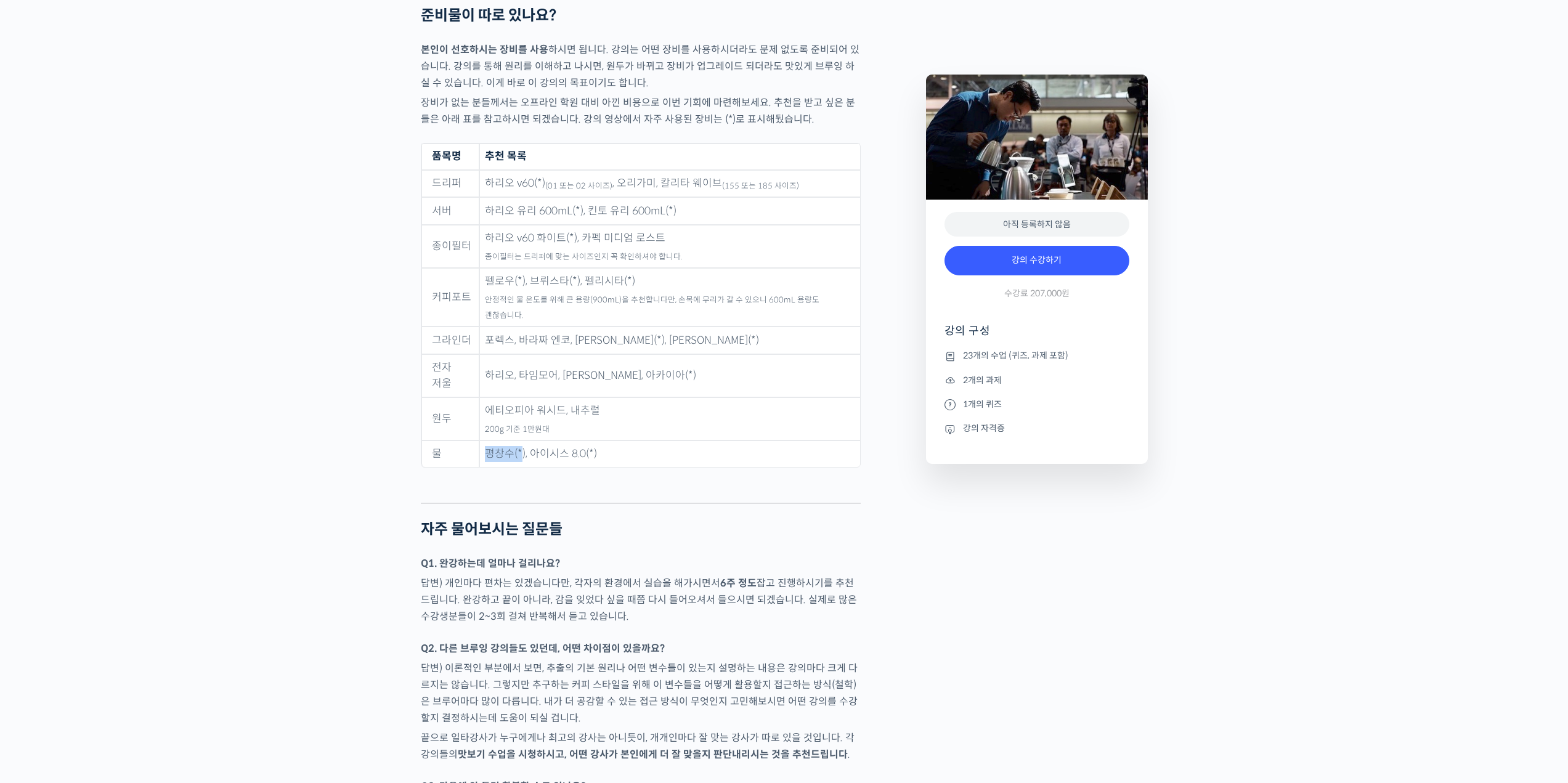
drag, startPoint x: 508, startPoint y: 404, endPoint x: 479, endPoint y: 402, distance: 29.1
click at [479, 440] on td "평창수(*), 아이시스 8.0(*)" at bounding box center [669, 454] width 381 height 27
click at [481, 401] on td "에티오피아 워시드, 내추럴 200g 기준 1만원대" at bounding box center [669, 419] width 381 height 43
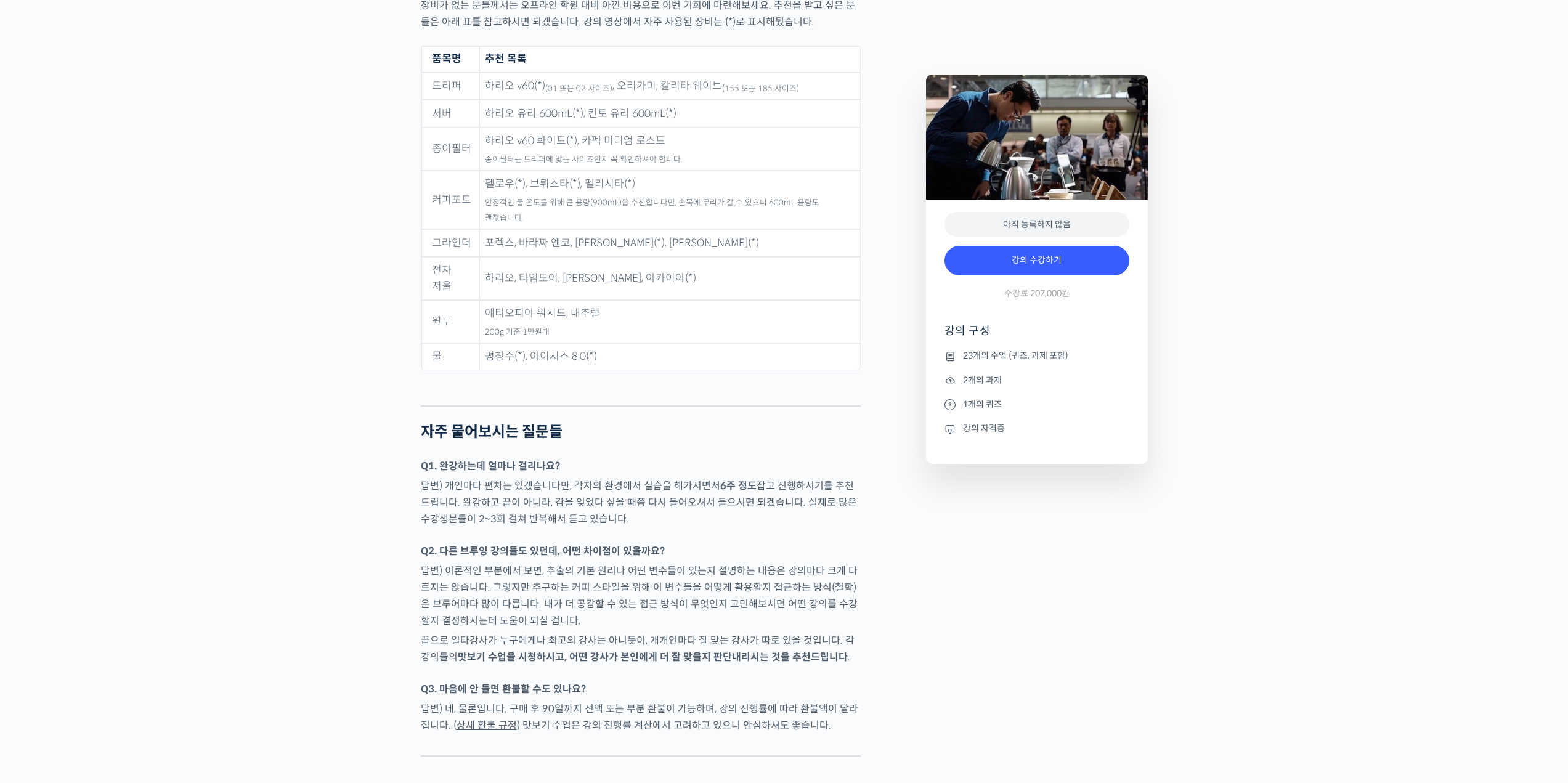
scroll to position [5975, 0]
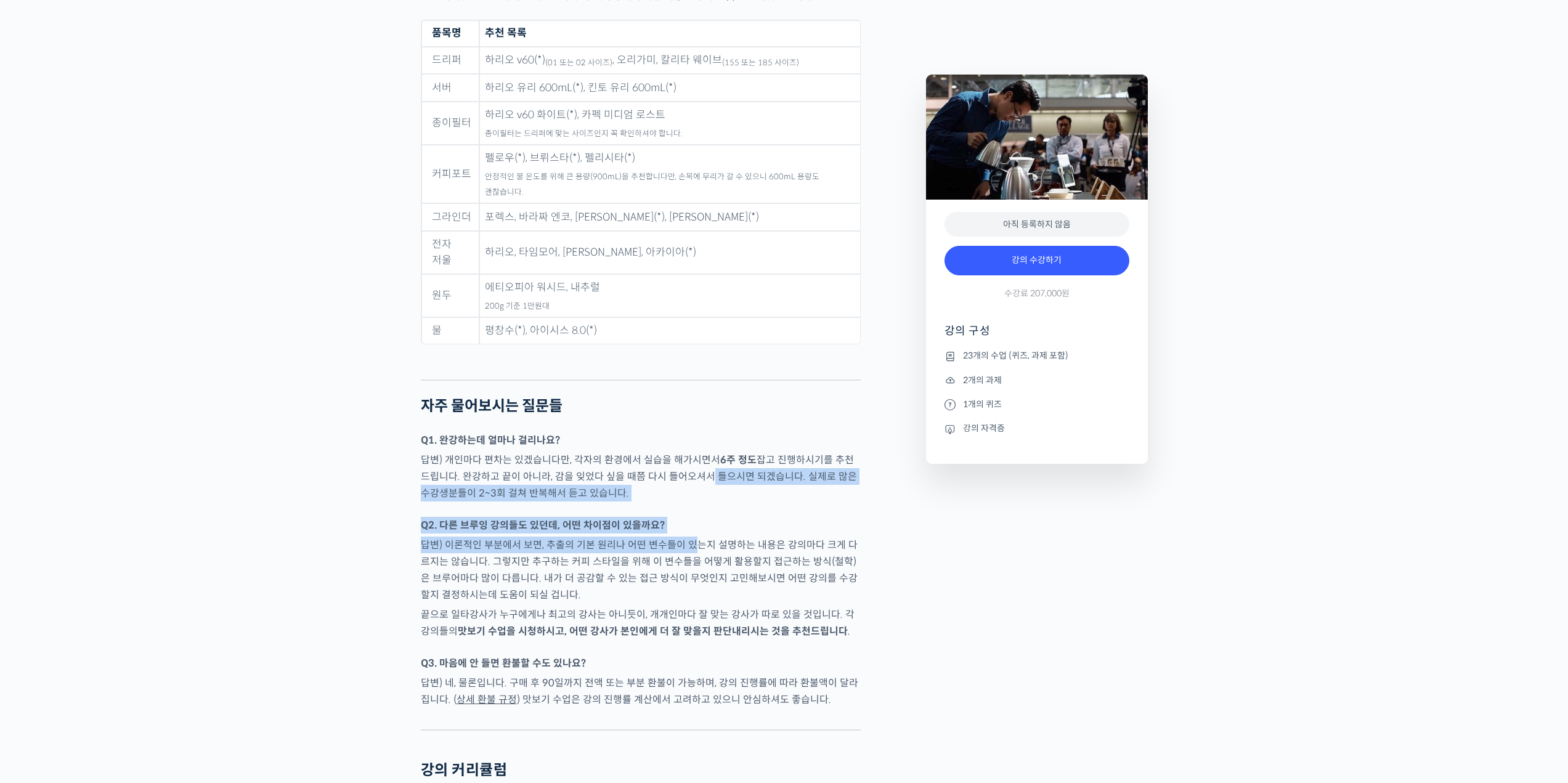
drag, startPoint x: 688, startPoint y: 433, endPoint x: 696, endPoint y: 503, distance: 70.5
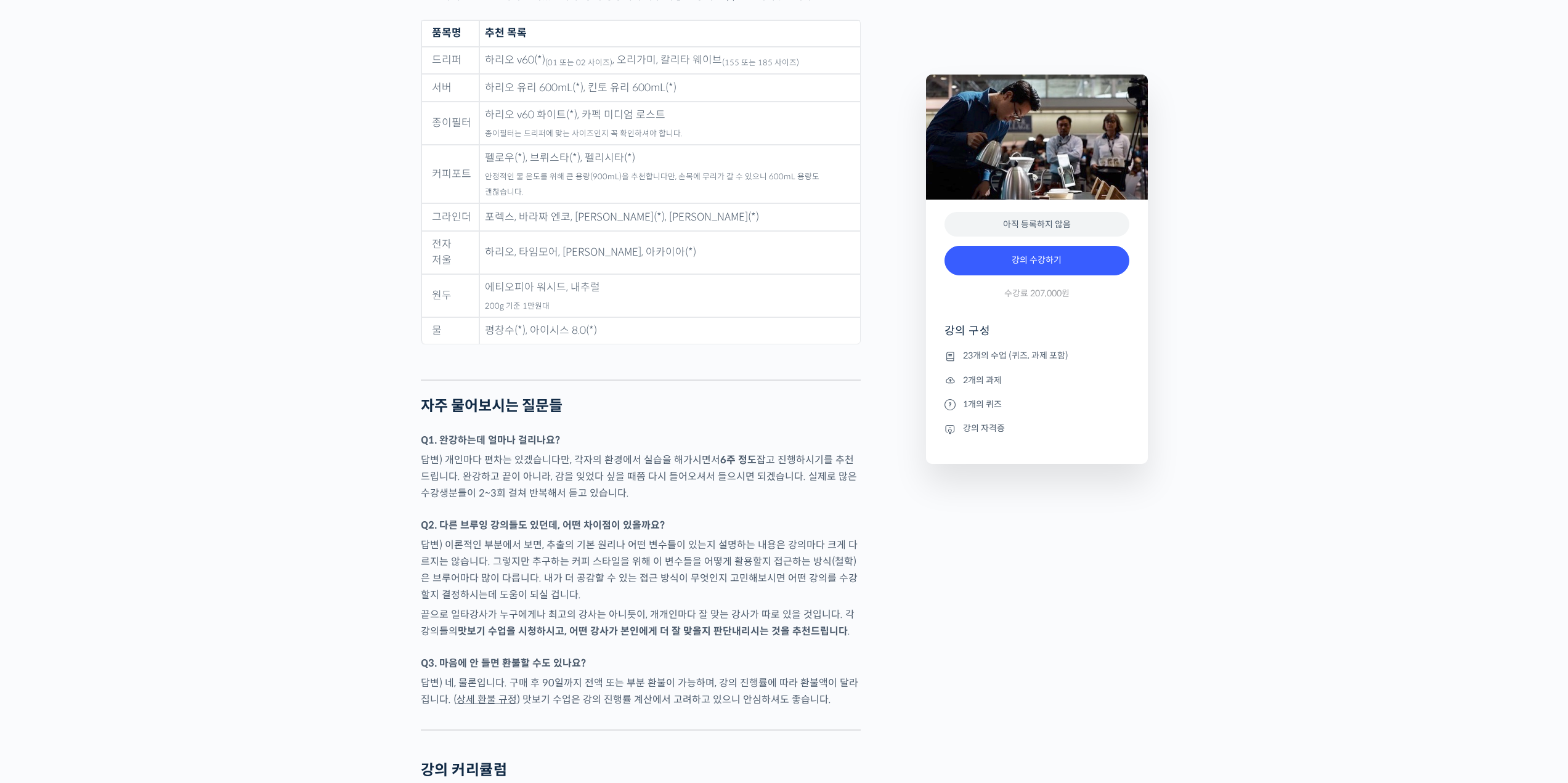
click at [698, 537] on p "답변) 이론적인 부분에서 보면, 추출의 기본 원리나 어떤 변수들이 있는지 설명하는 내용은 강의마다 크게 다르지는 않습니다. 그렇지만 추구하는 …" at bounding box center [640, 570] width 440 height 66
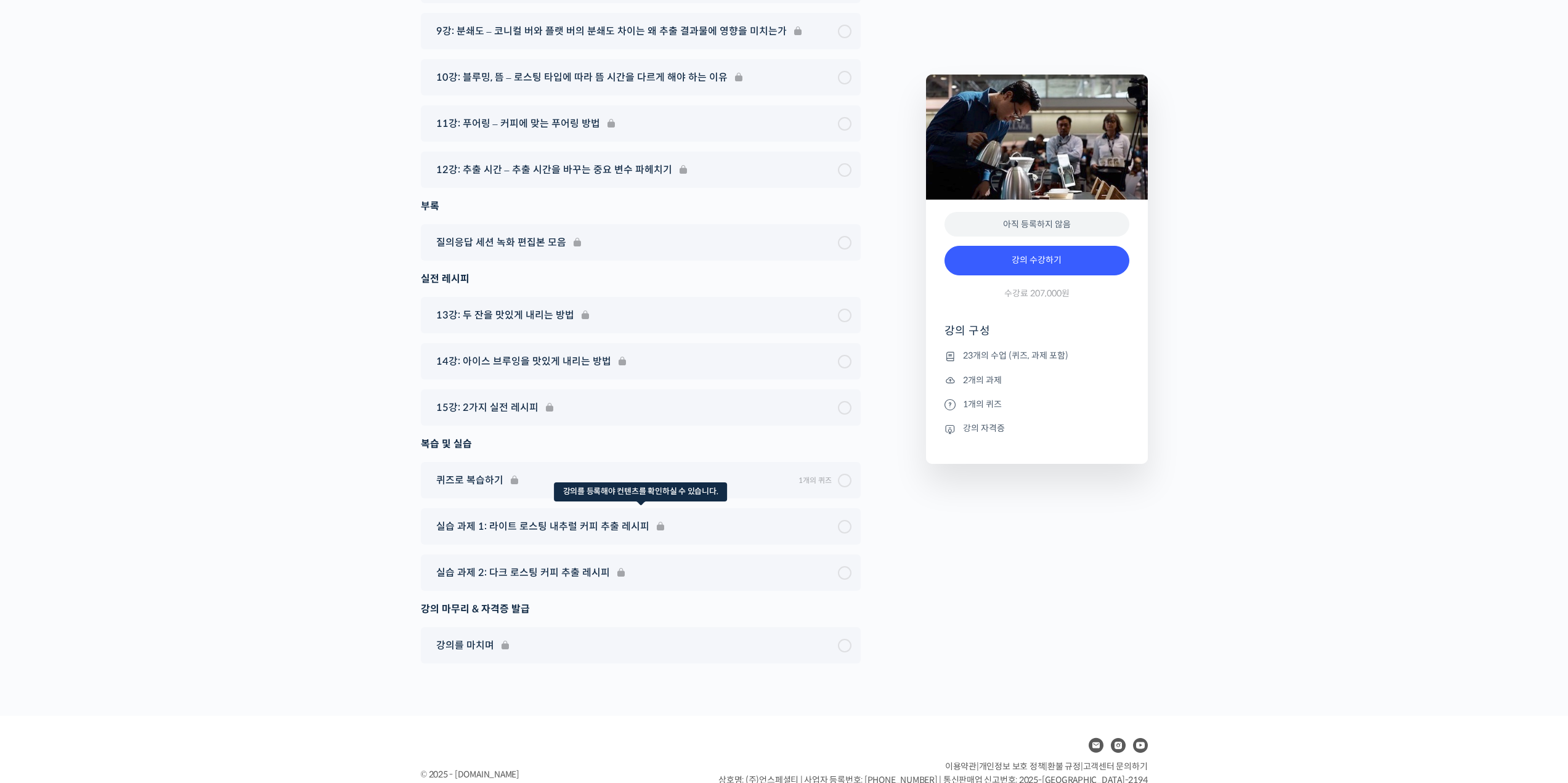
scroll to position [7372, 0]
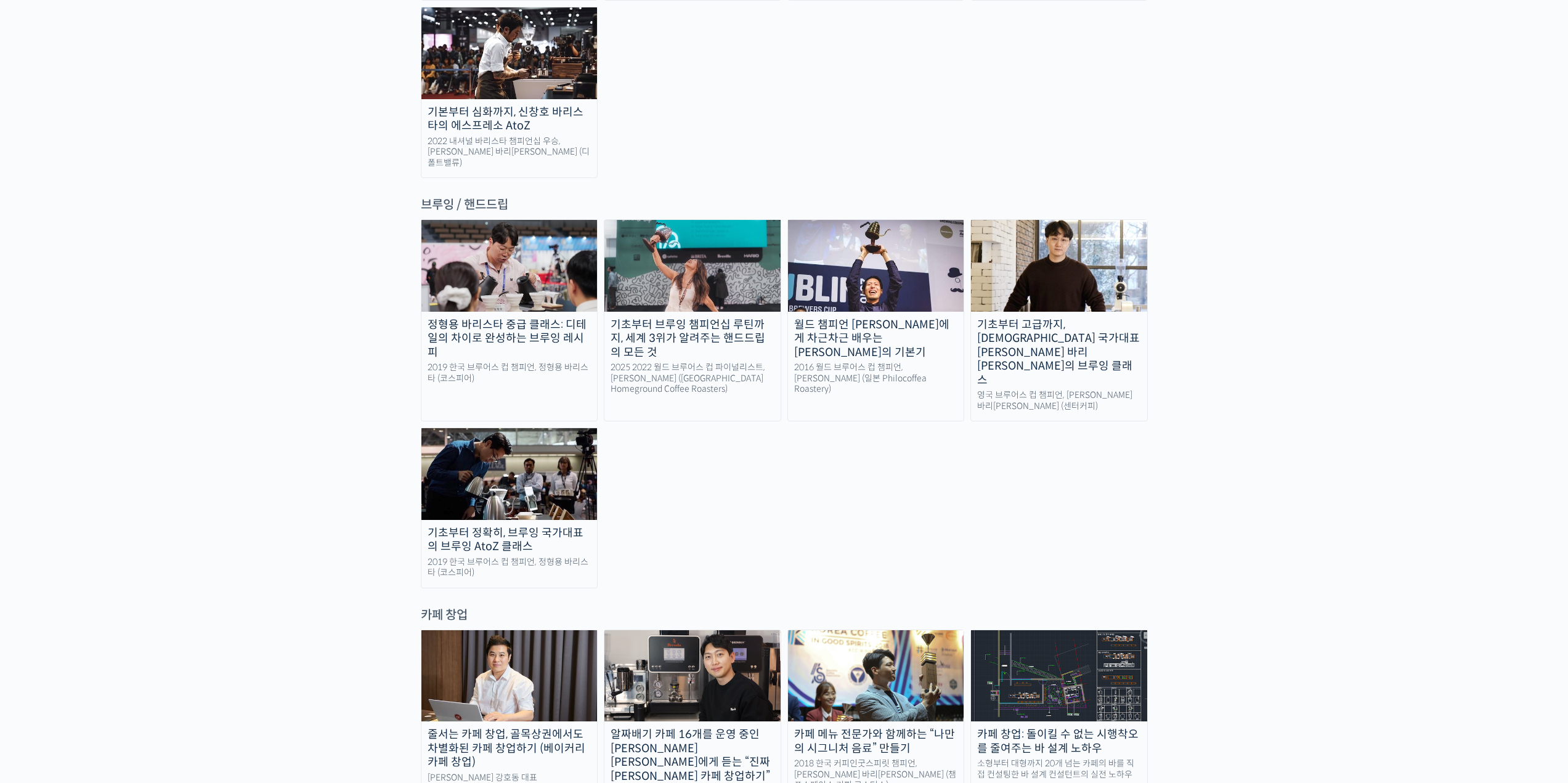
scroll to position [1941, 0]
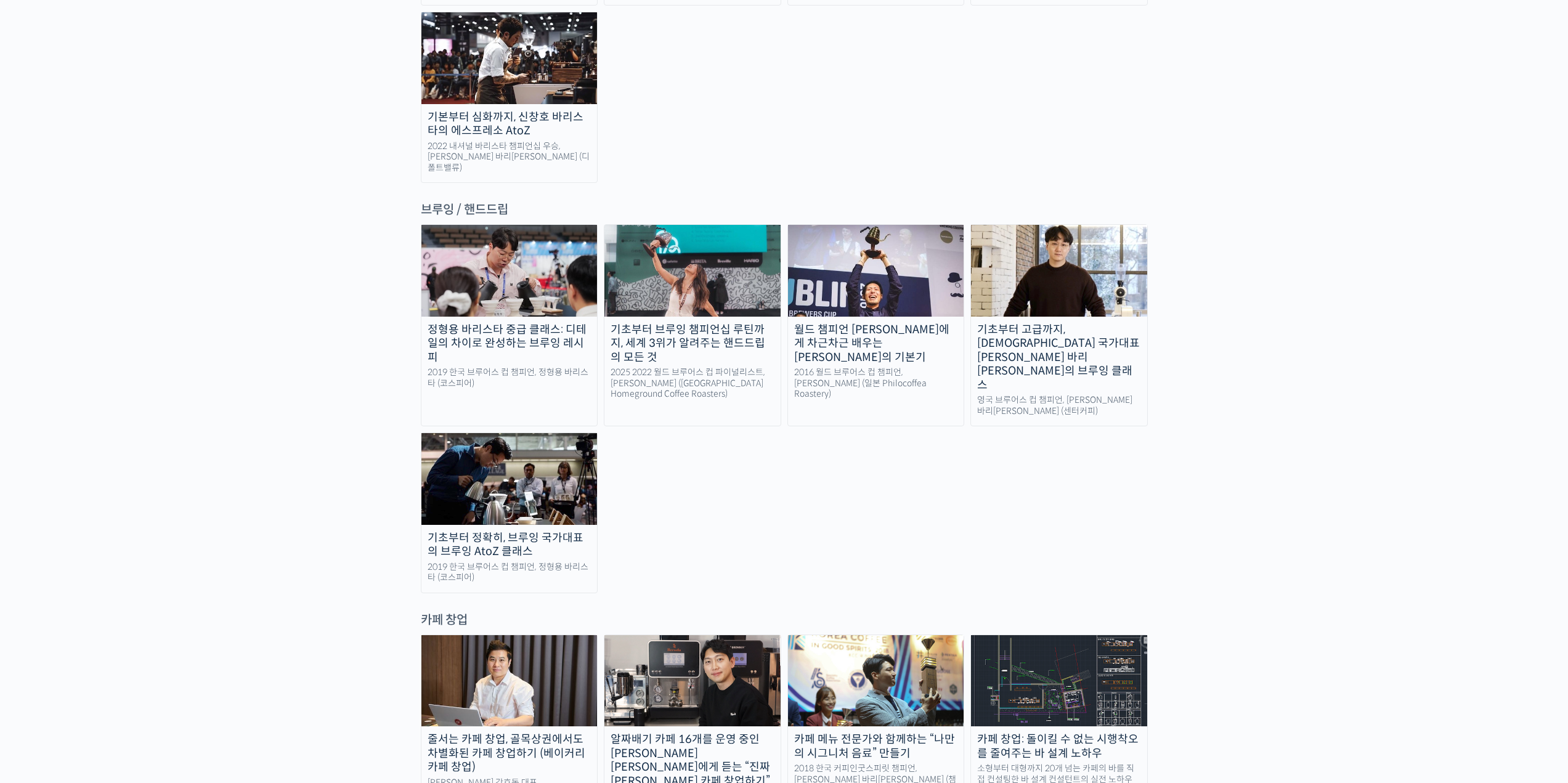
click at [506, 323] on div "정형용 바리스타 중급 클래스: 디테일의 차이로 완성하는 브루잉 레시피" at bounding box center [509, 344] width 176 height 42
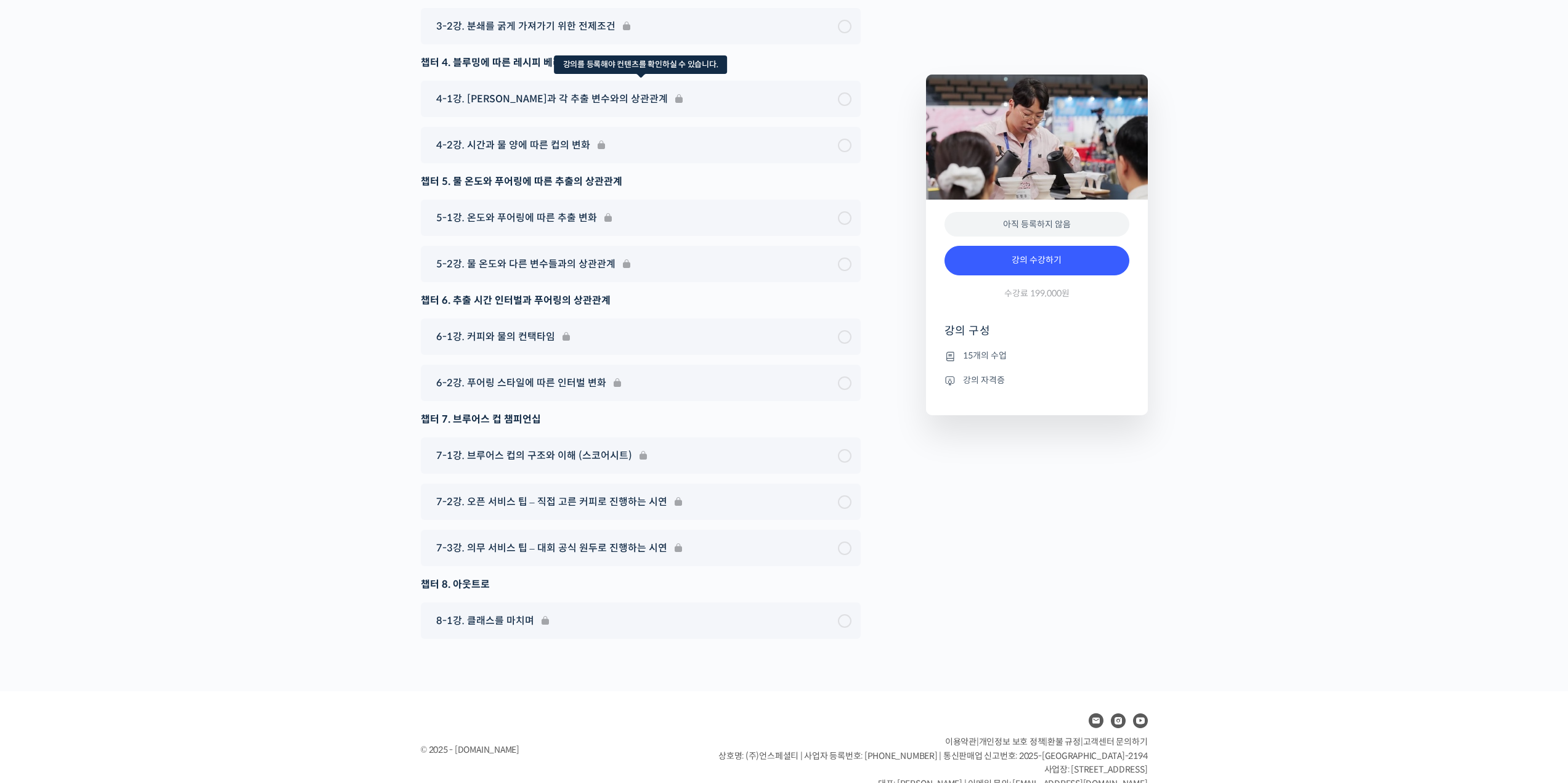
scroll to position [3942, 0]
